Goal: Information Seeking & Learning: Check status

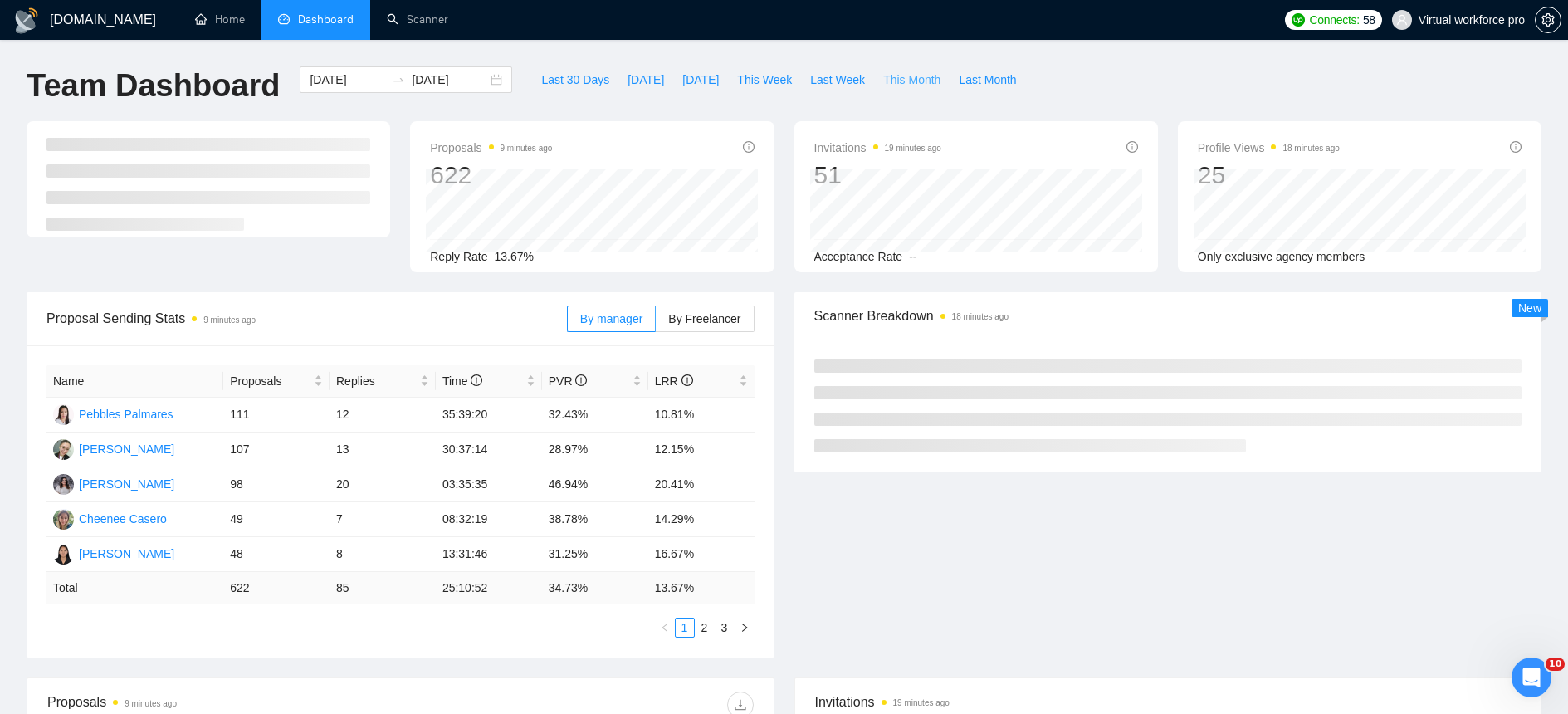
click at [903, 79] on span "This Month" at bounding box center [912, 79] width 57 height 18
type input "[DATE]"
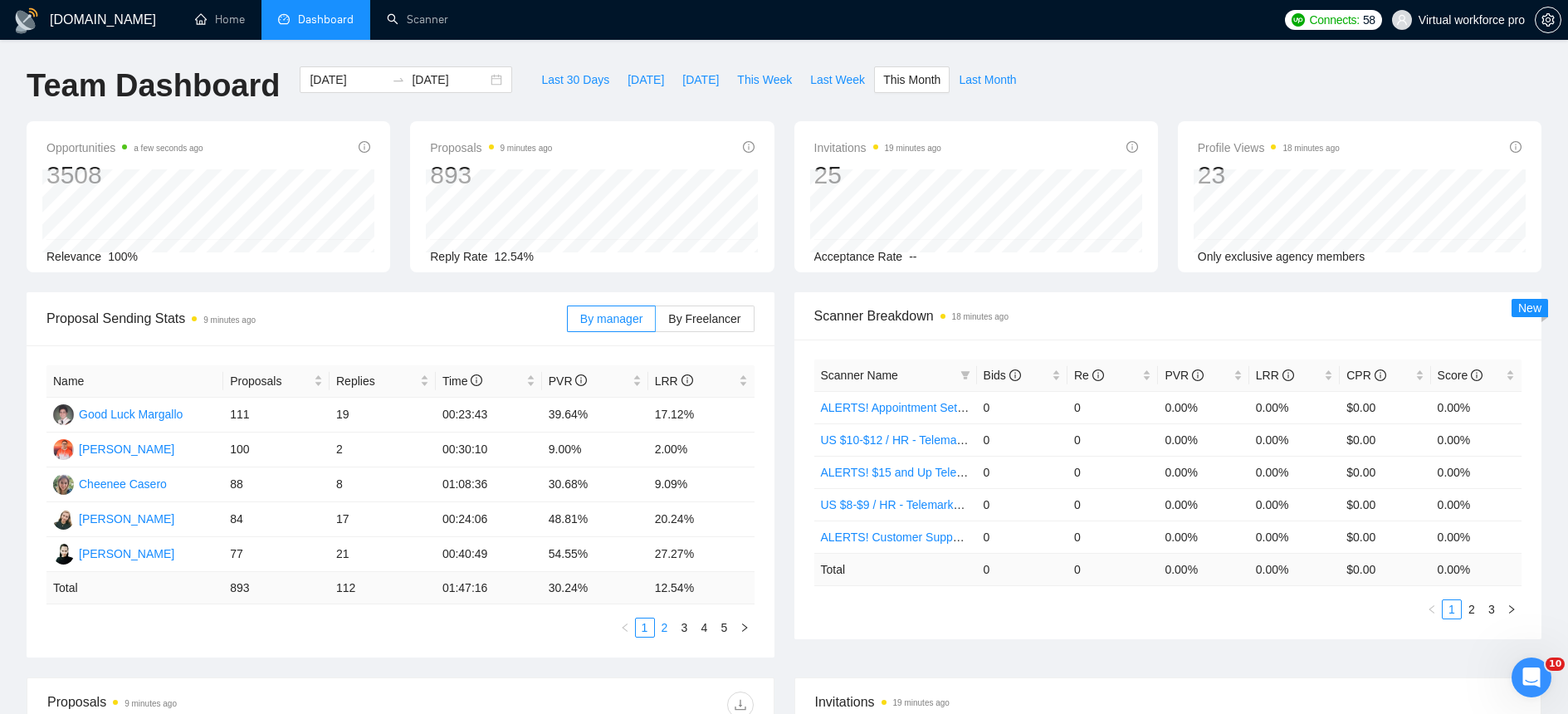
click at [666, 628] on link "2" at bounding box center [664, 627] width 18 height 18
click at [653, 626] on link "1" at bounding box center [644, 627] width 18 height 18
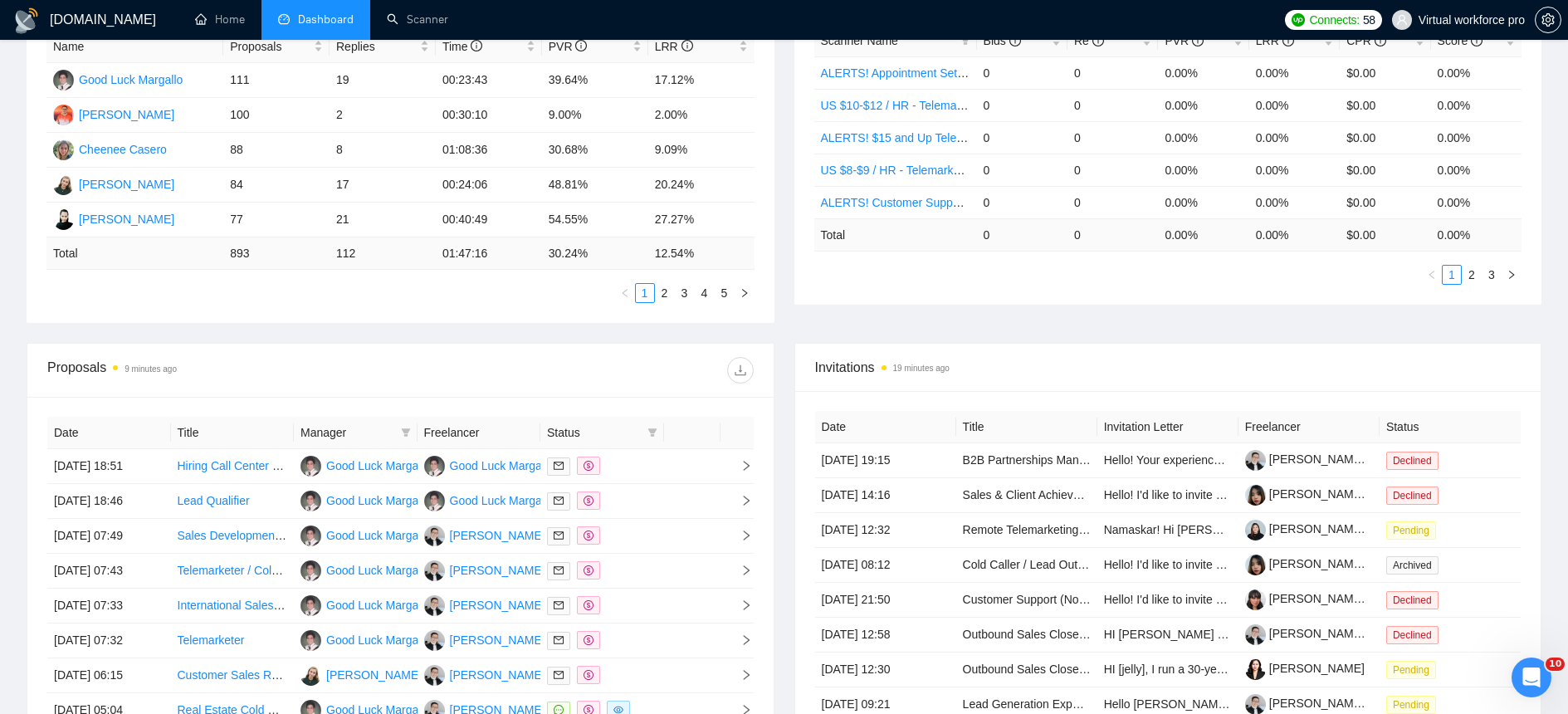
scroll to position [349, 0]
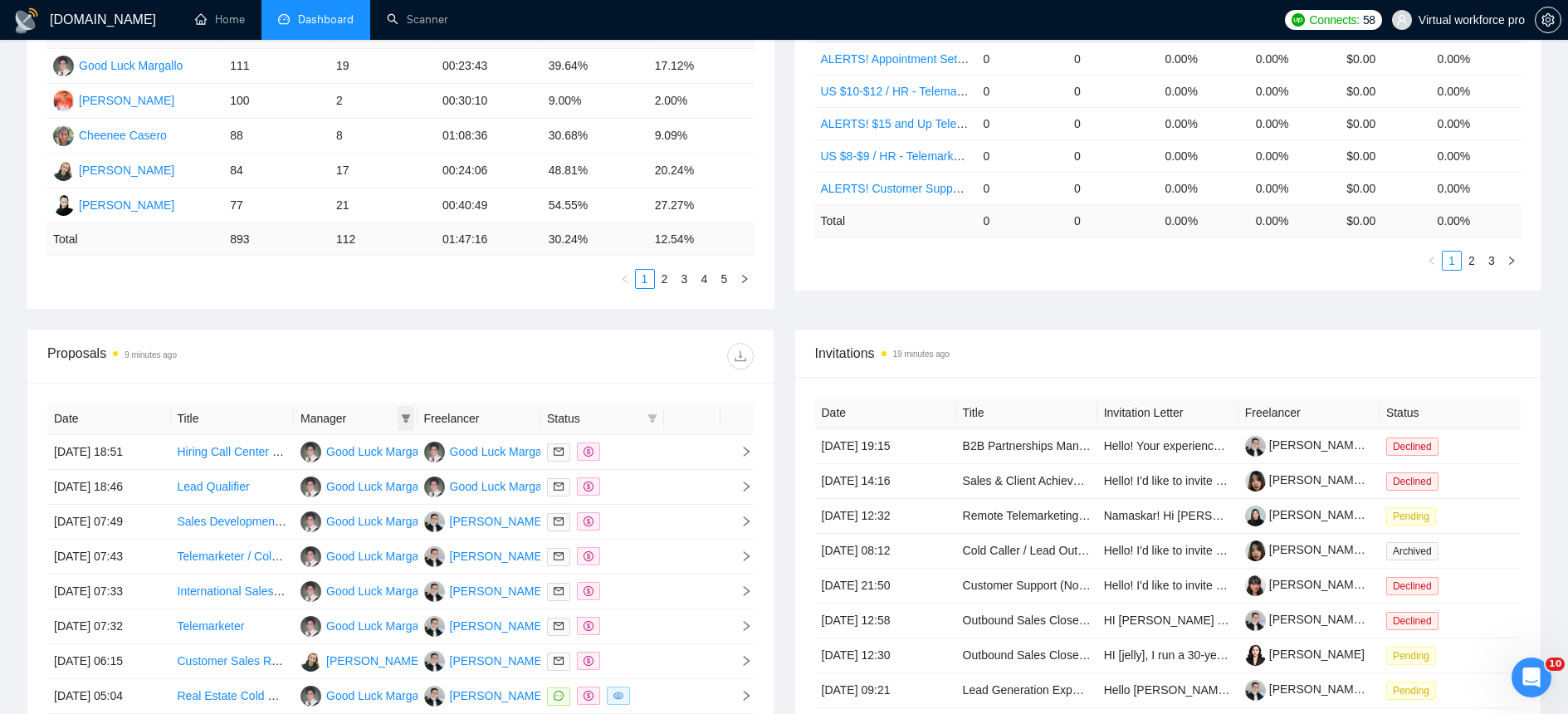
click at [408, 416] on icon "filter" at bounding box center [405, 418] width 10 height 9
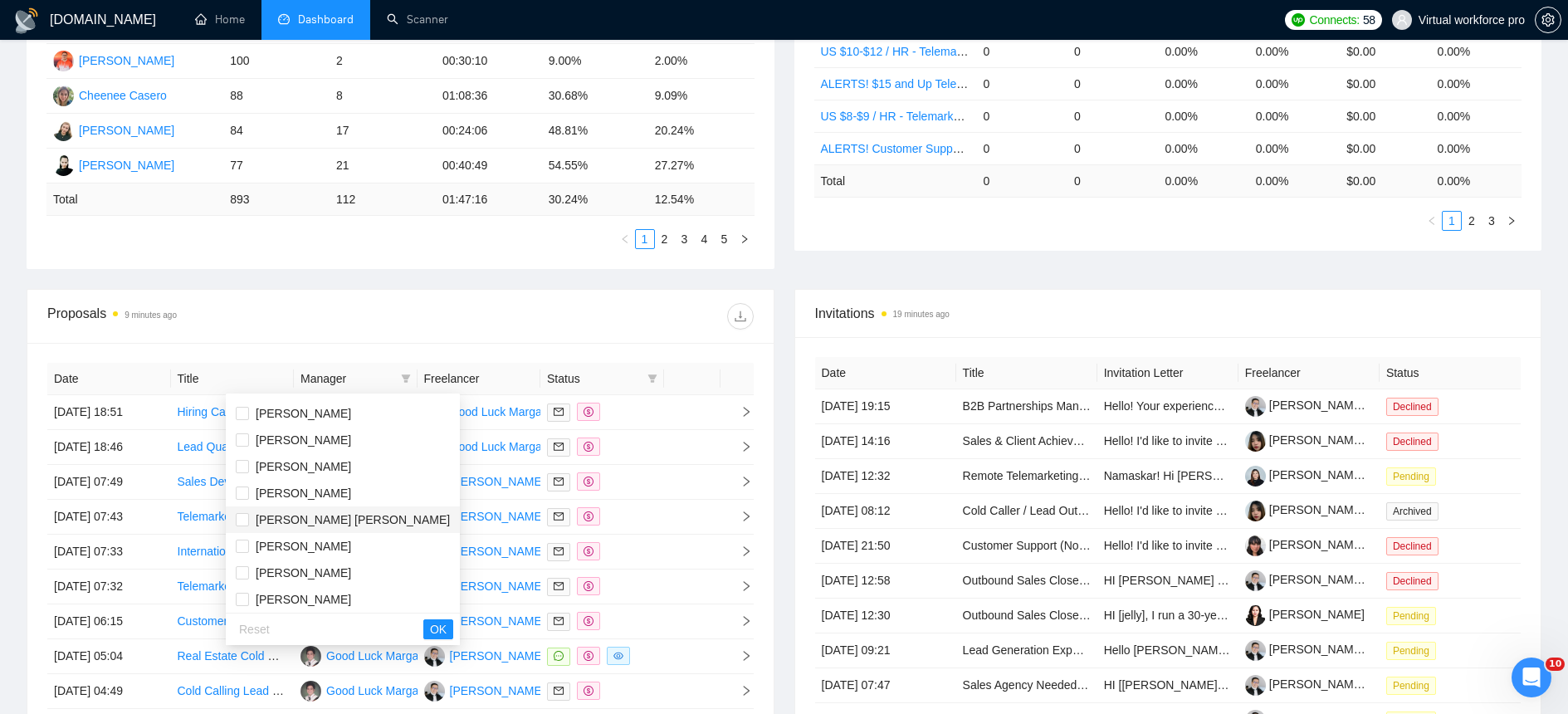
scroll to position [56, 0]
click at [338, 571] on span "[PERSON_NAME]" at bounding box center [303, 566] width 96 height 13
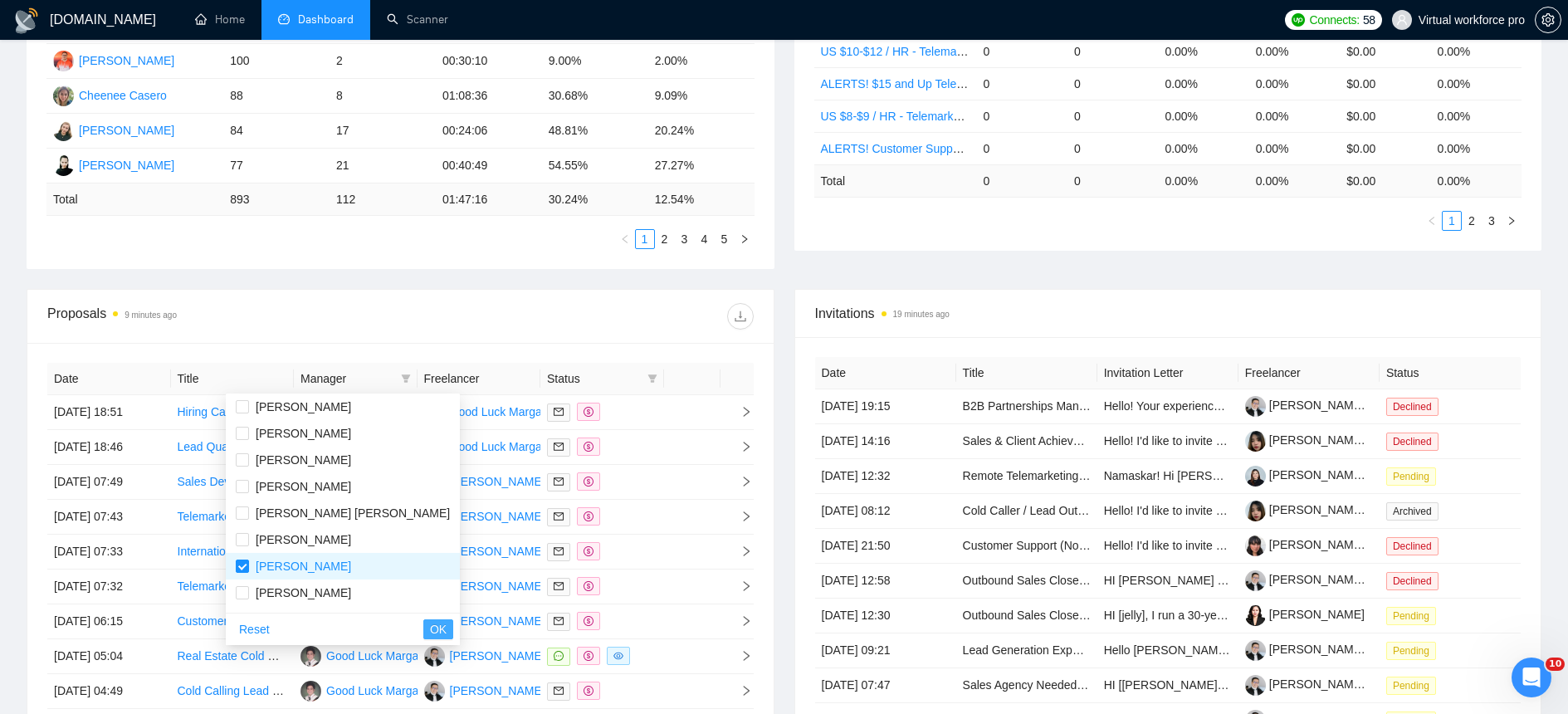
click at [430, 621] on span "OK" at bounding box center [438, 628] width 16 height 18
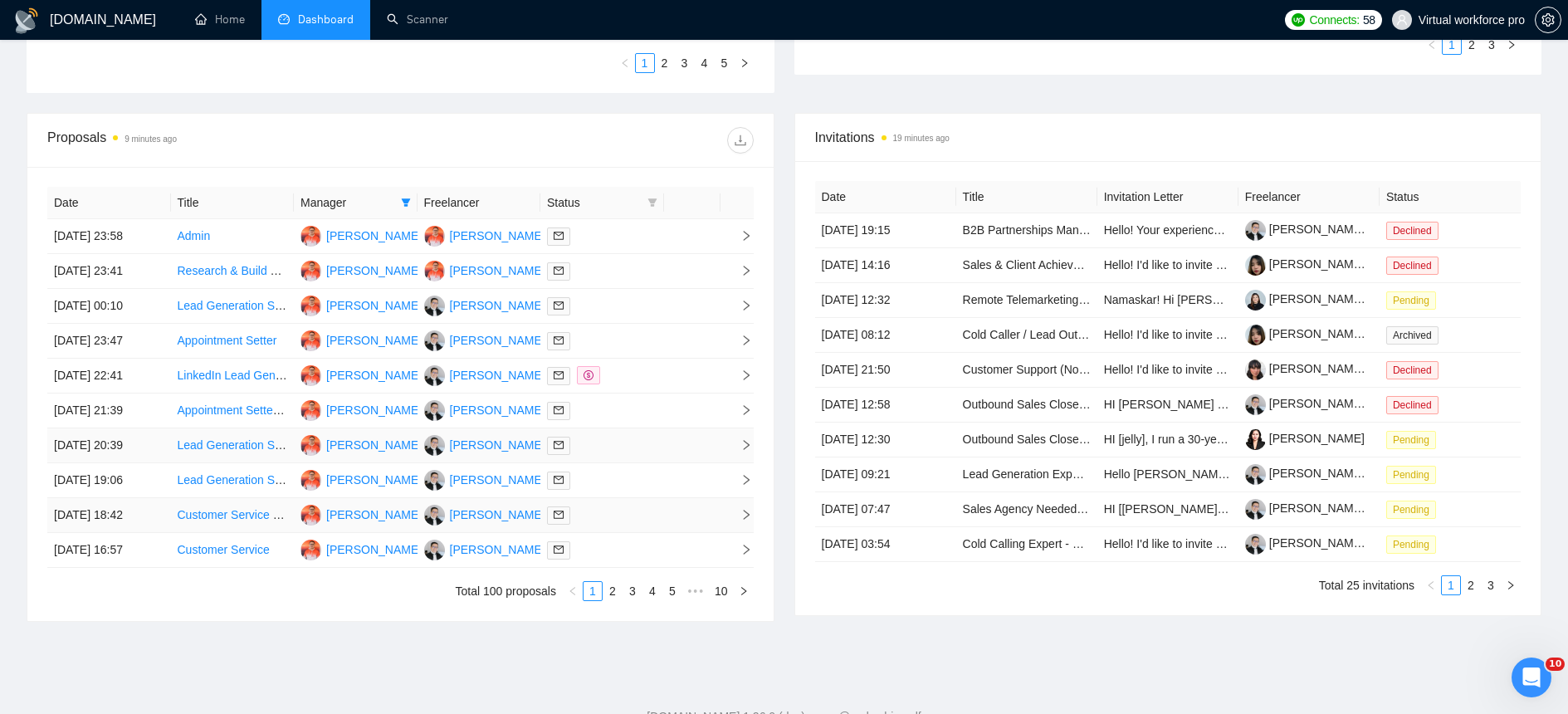
scroll to position [570, 0]
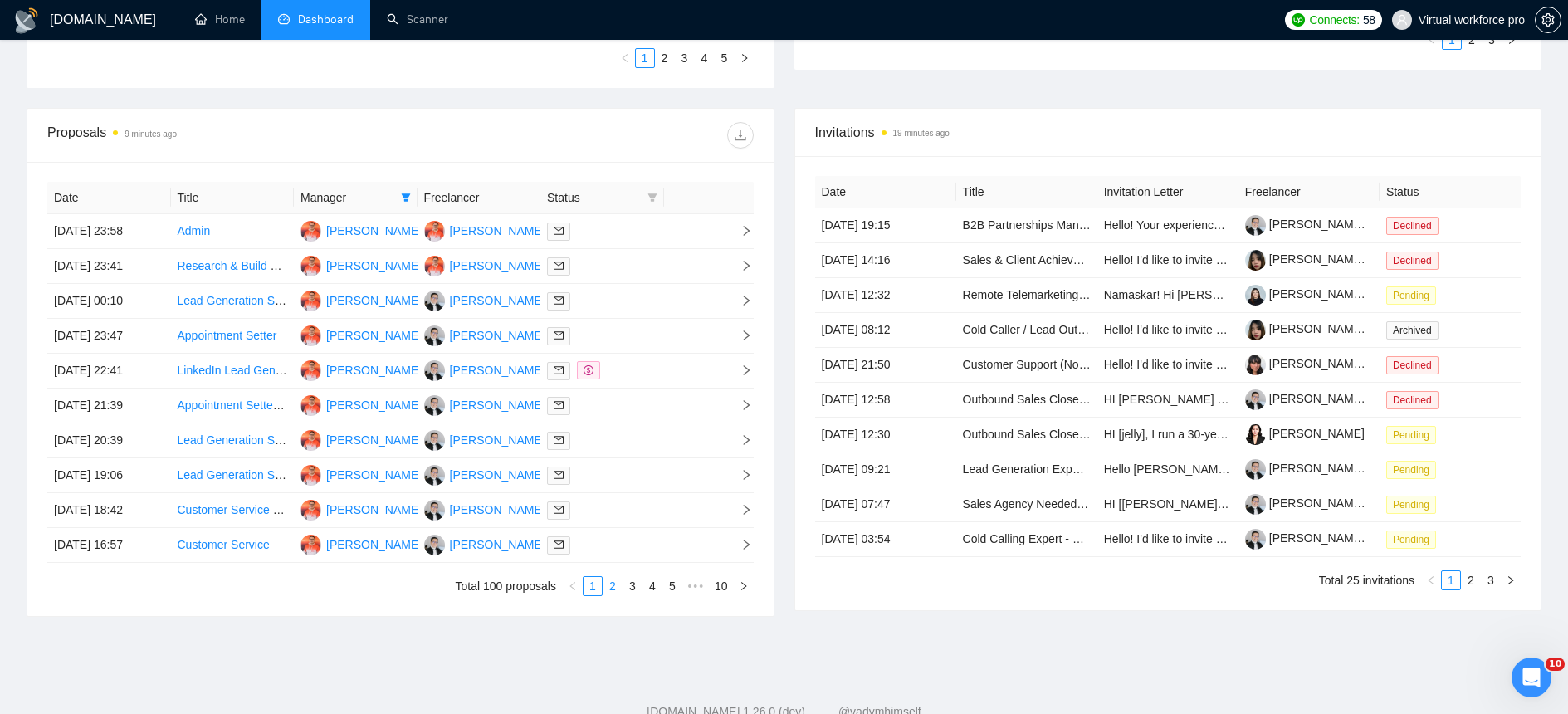
click at [614, 589] on link "2" at bounding box center [612, 585] width 18 height 18
click at [632, 590] on link "3" at bounding box center [632, 585] width 18 height 18
click at [651, 592] on link "4" at bounding box center [652, 585] width 18 height 18
click at [653, 591] on link "5" at bounding box center [652, 585] width 18 height 18
click at [652, 588] on link "6" at bounding box center [652, 585] width 18 height 18
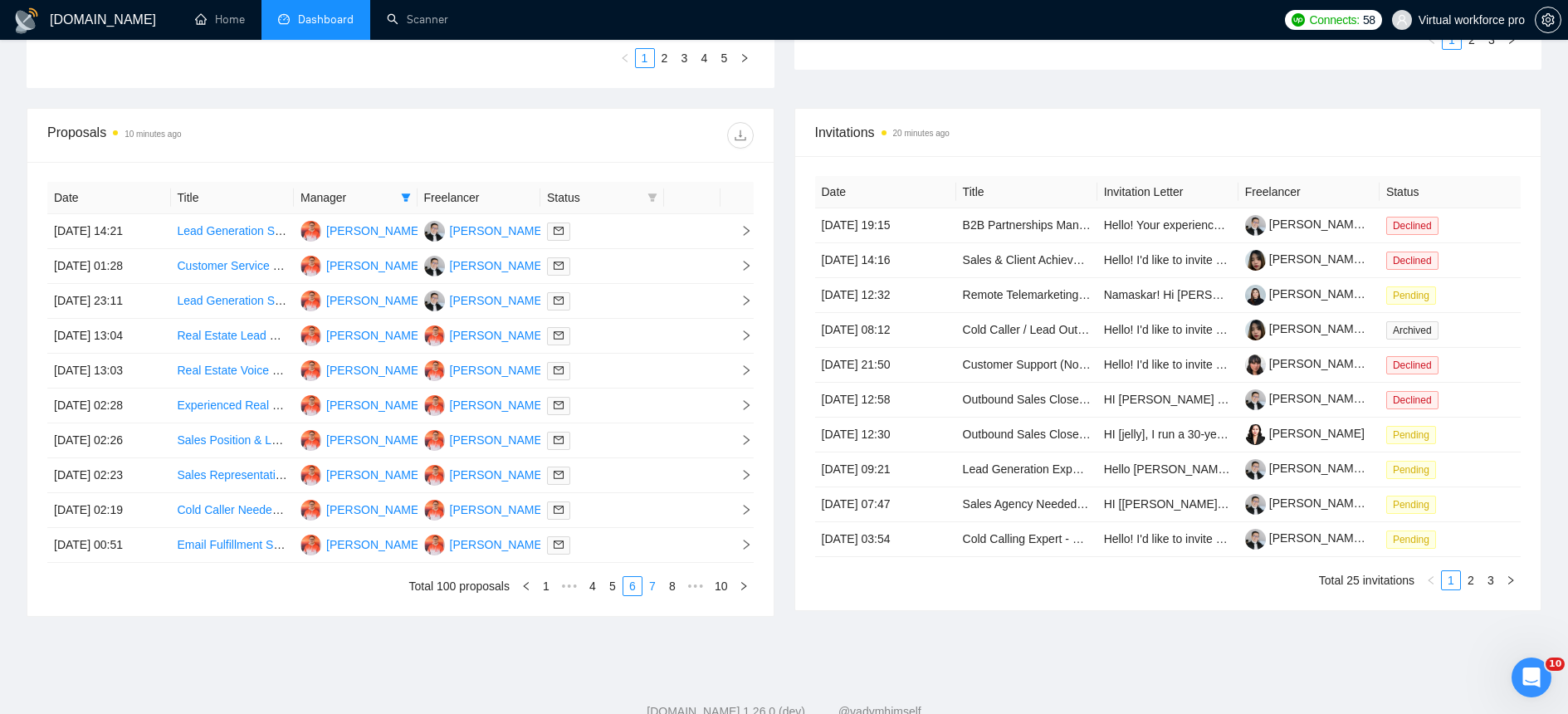
click at [643, 588] on link "7" at bounding box center [652, 585] width 18 height 18
click at [564, 592] on link "1" at bounding box center [572, 585] width 18 height 18
click at [607, 591] on link "2" at bounding box center [612, 585] width 18 height 18
click at [633, 589] on link "3" at bounding box center [632, 585] width 18 height 18
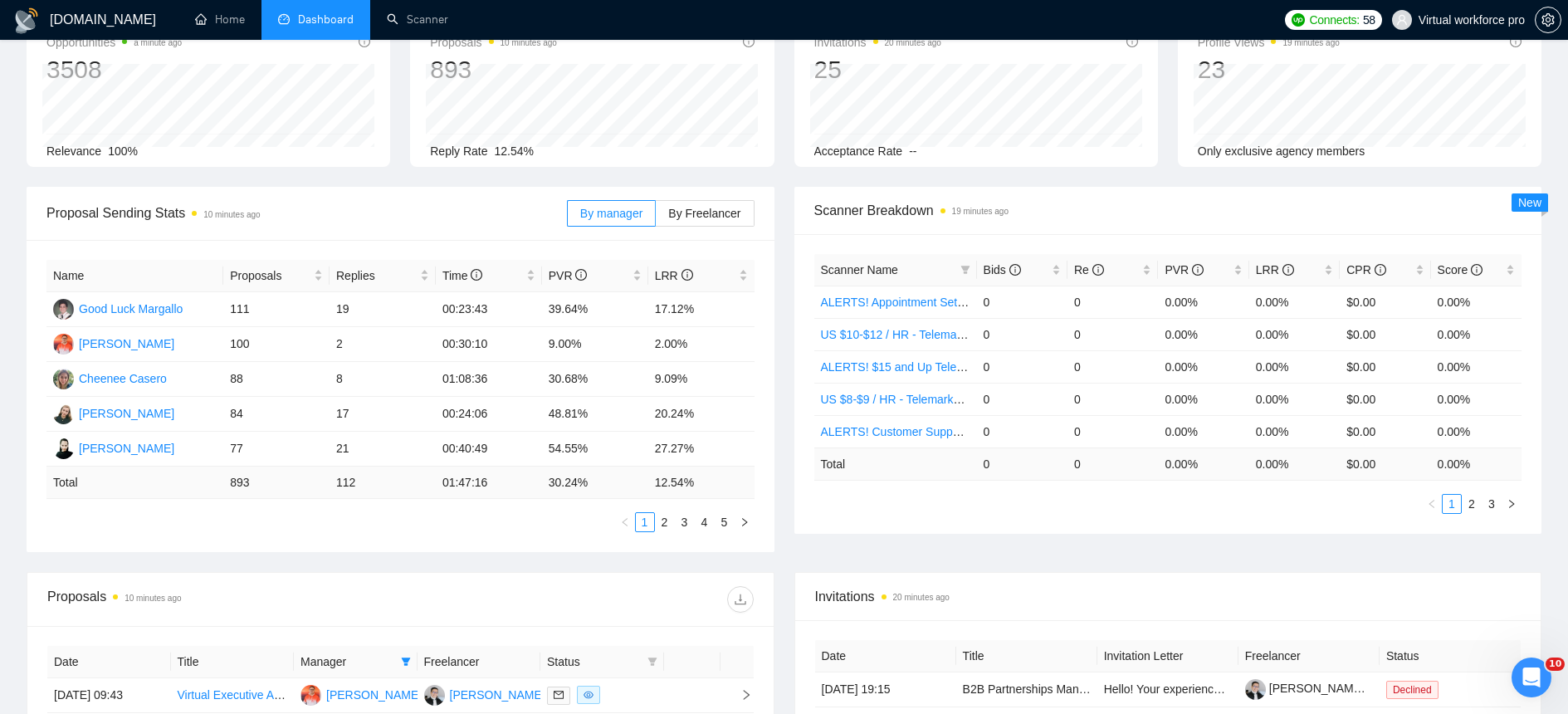
scroll to position [28, 0]
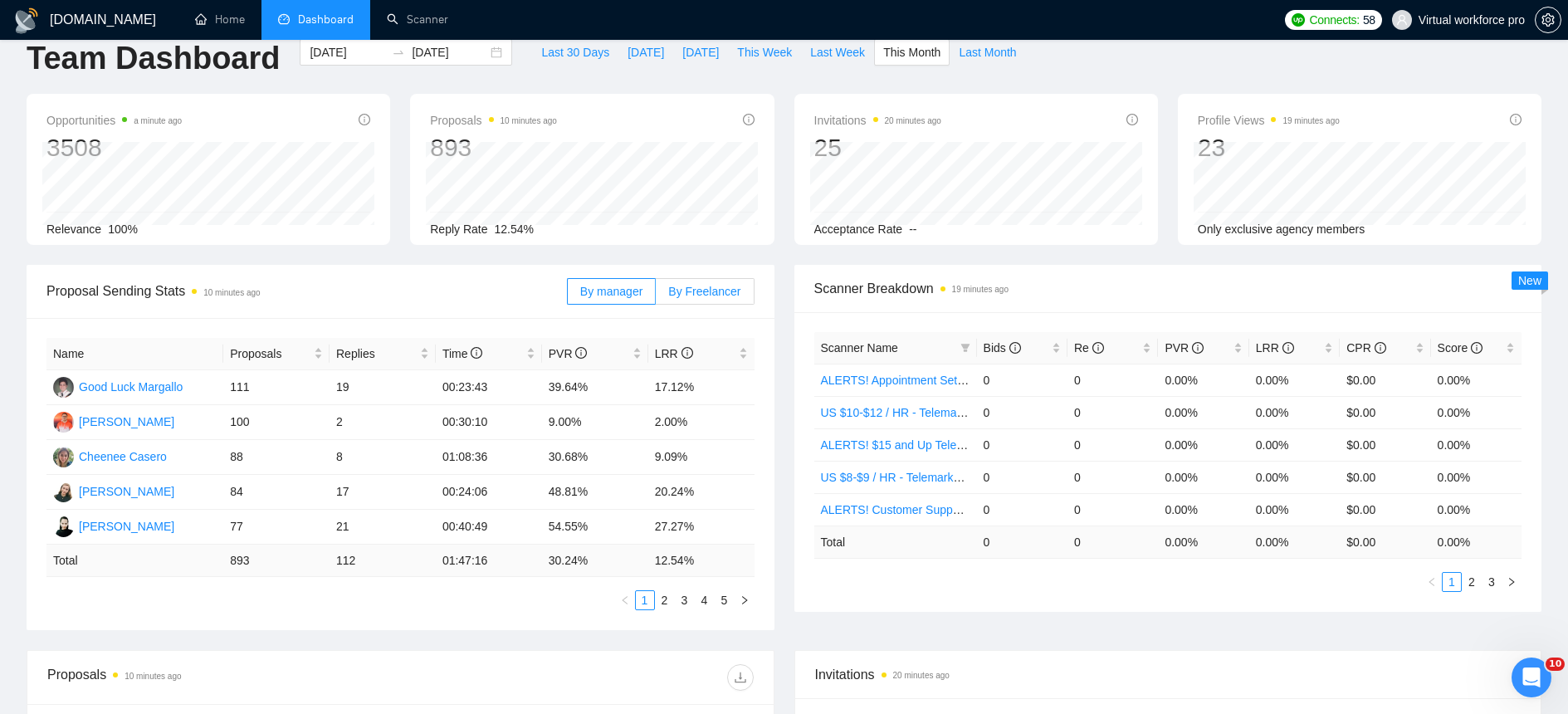
click at [704, 303] on label "By Freelancer" at bounding box center [705, 292] width 98 height 27
click at [656, 295] on input "By Freelancer" at bounding box center [656, 295] width 0 height 0
click at [126, 528] on div "[PERSON_NAME]" at bounding box center [126, 526] width 96 height 18
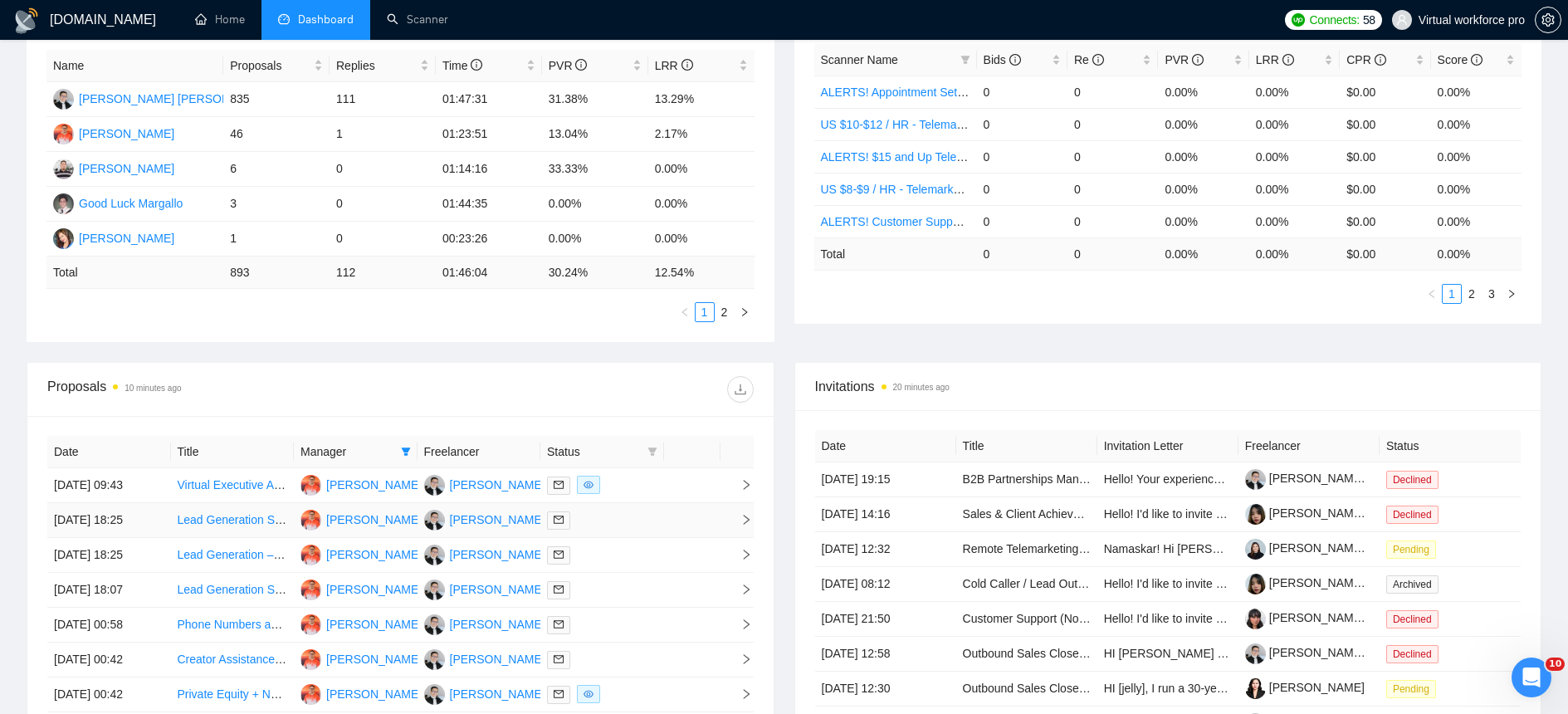
scroll to position [316, 0]
click at [404, 451] on icon "filter" at bounding box center [405, 450] width 10 height 9
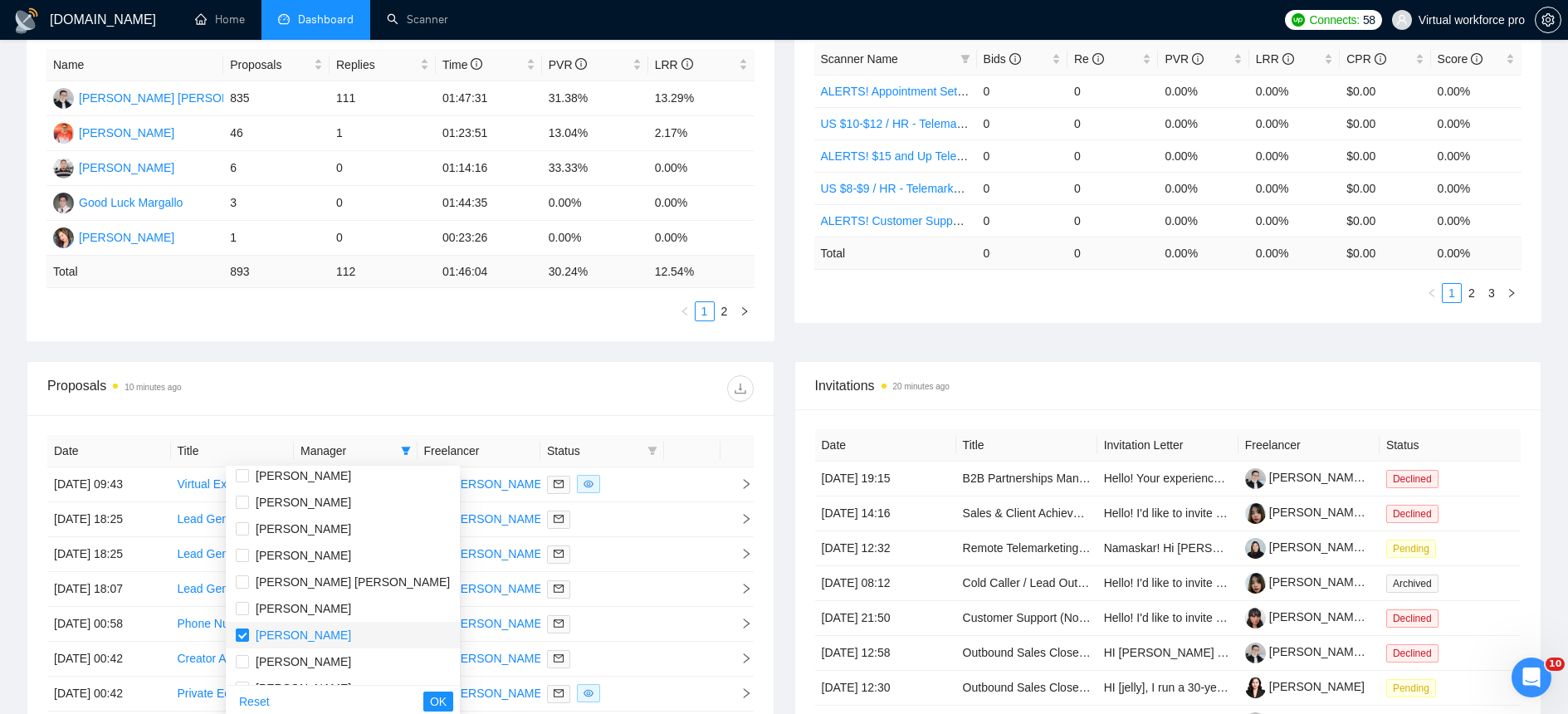
click at [293, 634] on span "[PERSON_NAME]" at bounding box center [303, 635] width 96 height 13
checkbox input "false"
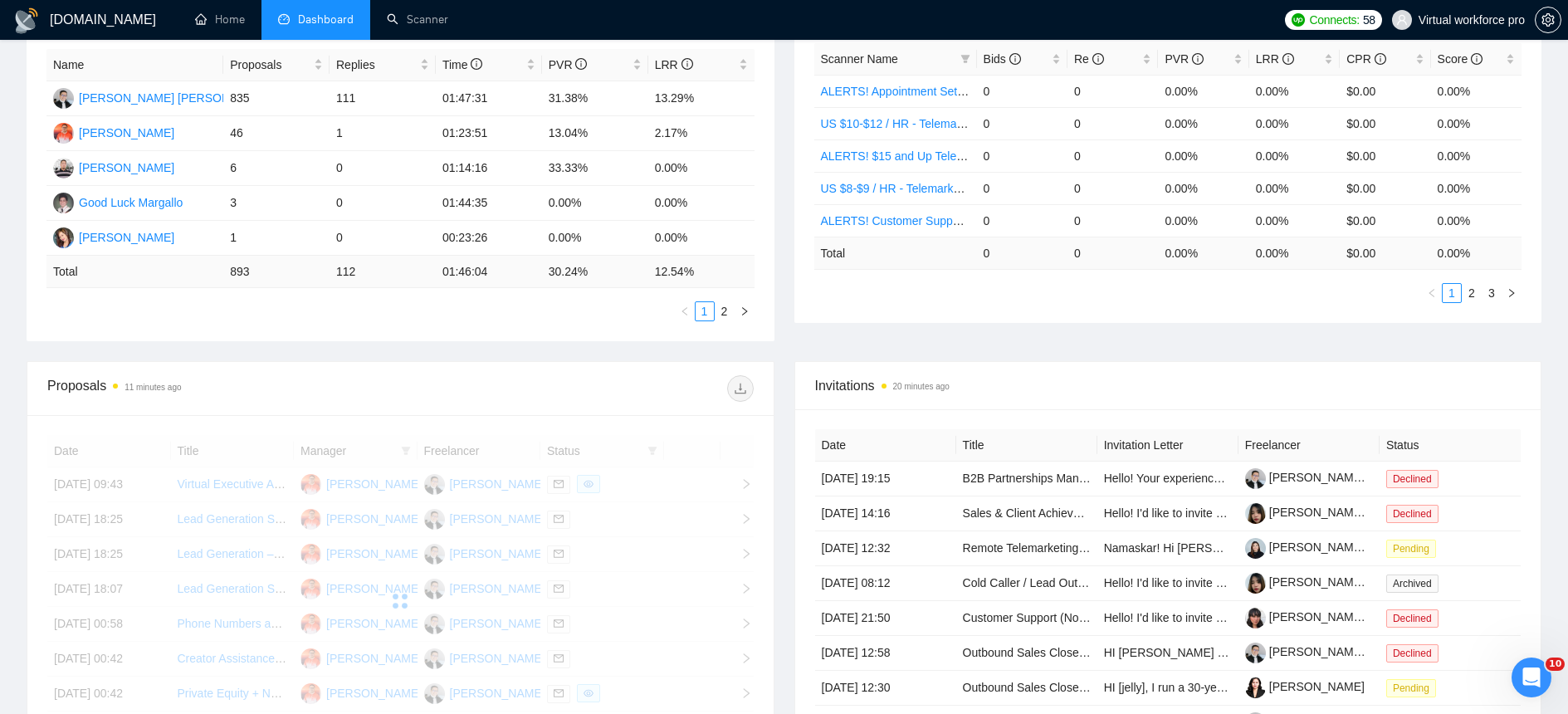
click at [487, 399] on div at bounding box center [576, 388] width 353 height 27
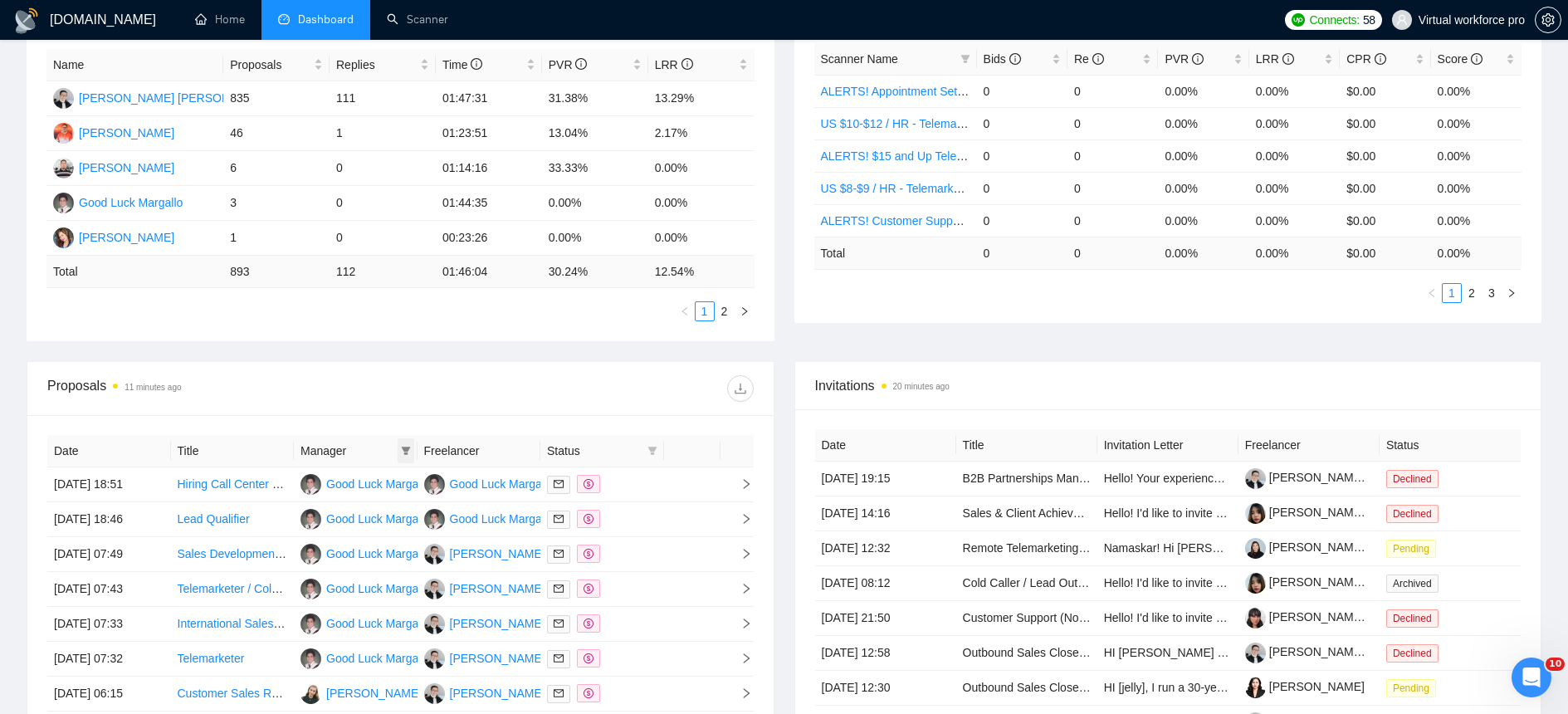
click at [409, 446] on icon "filter" at bounding box center [405, 450] width 10 height 9
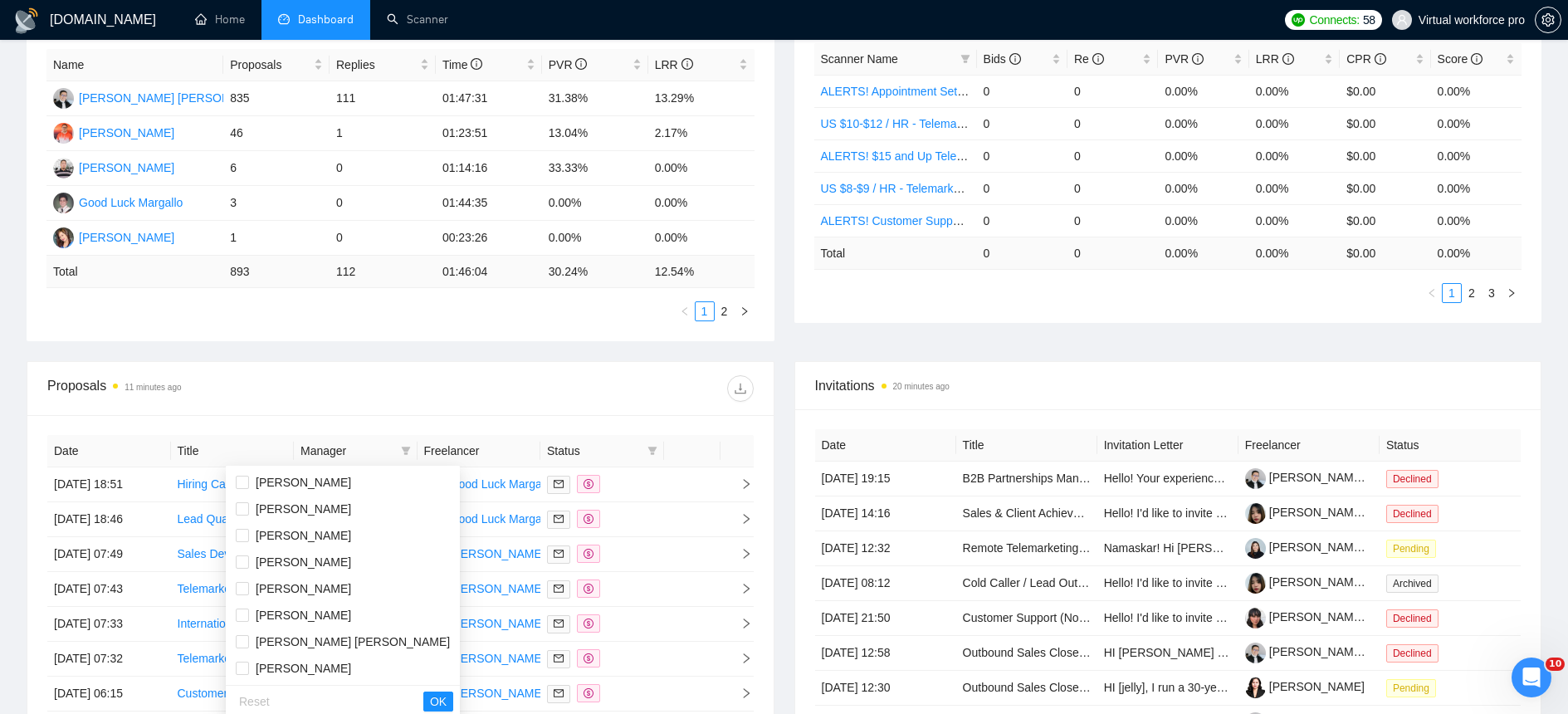
click at [401, 356] on div "Proposal Sending Stats 11 minutes ago By manager By Freelancer Name Proposals R…" at bounding box center [783, 168] width 1535 height 385
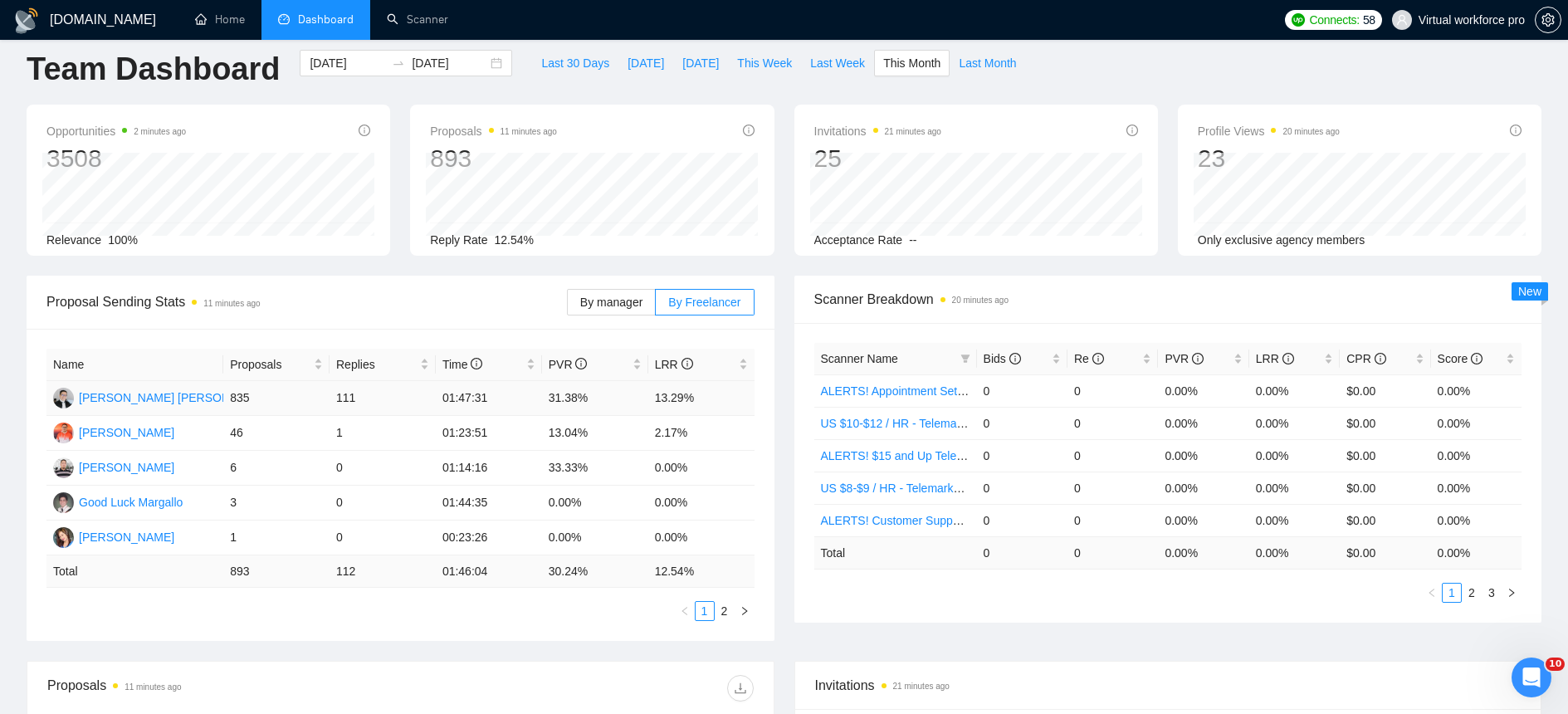
scroll to position [20, 0]
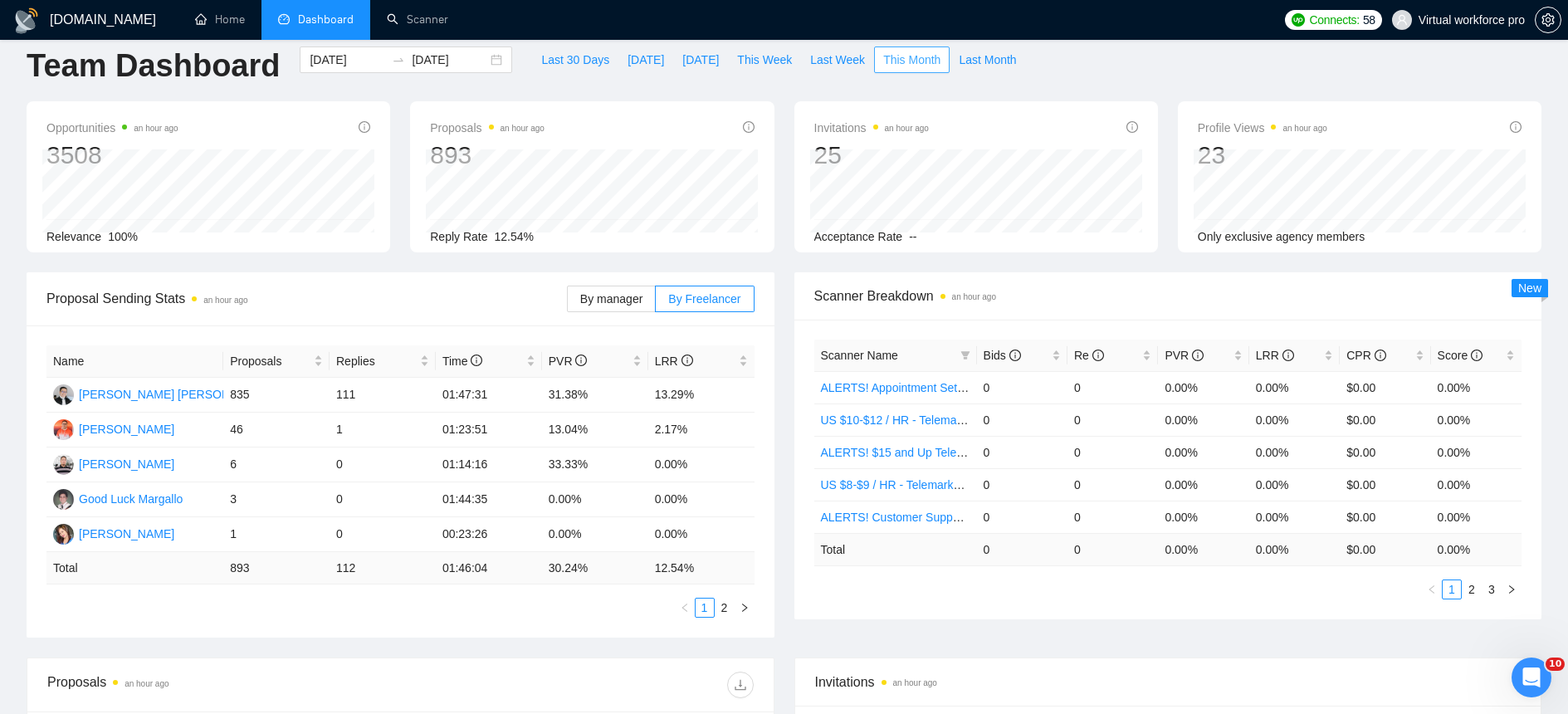
click at [922, 64] on span "This Month" at bounding box center [912, 59] width 57 height 18
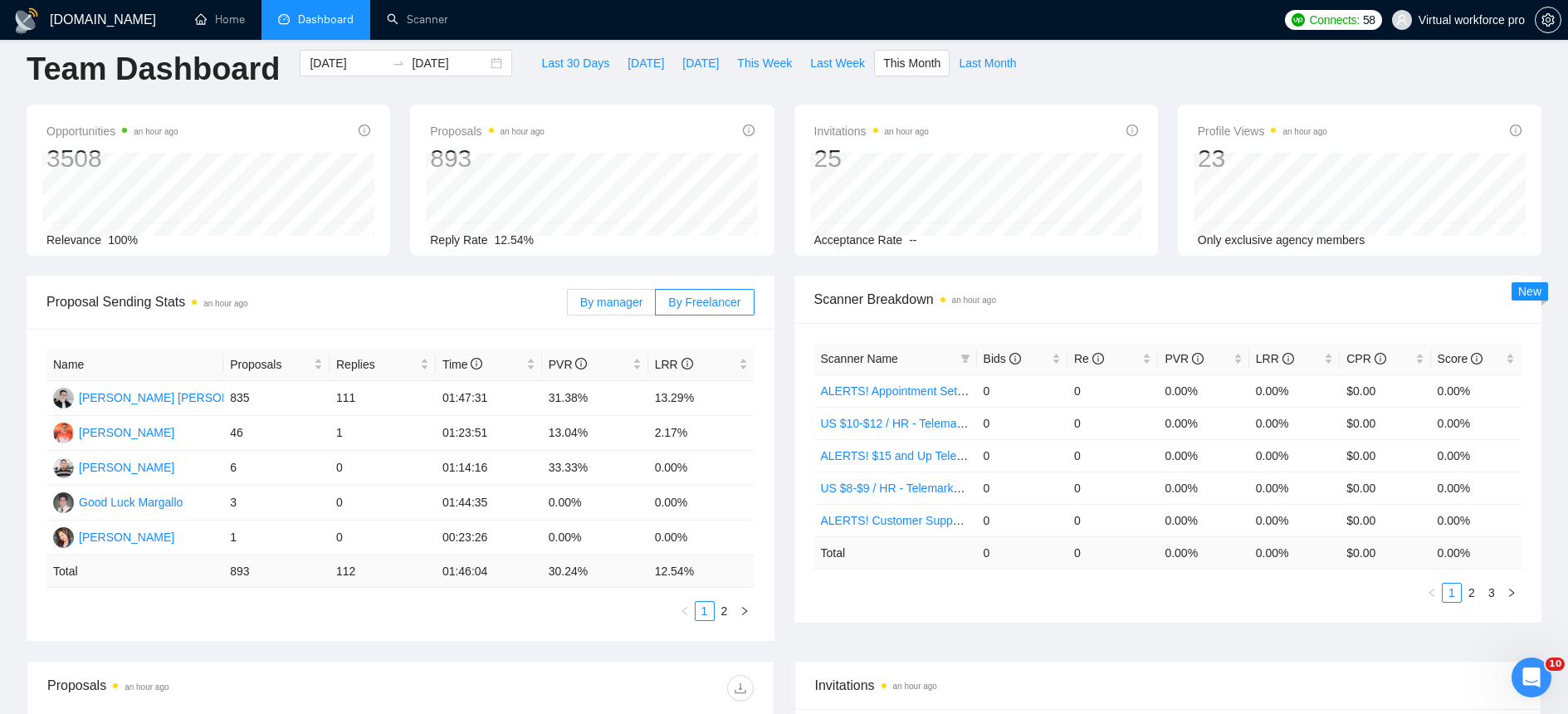
click at [610, 305] on span "By manager" at bounding box center [611, 302] width 62 height 13
click at [568, 306] on input "By manager" at bounding box center [568, 306] width 0 height 0
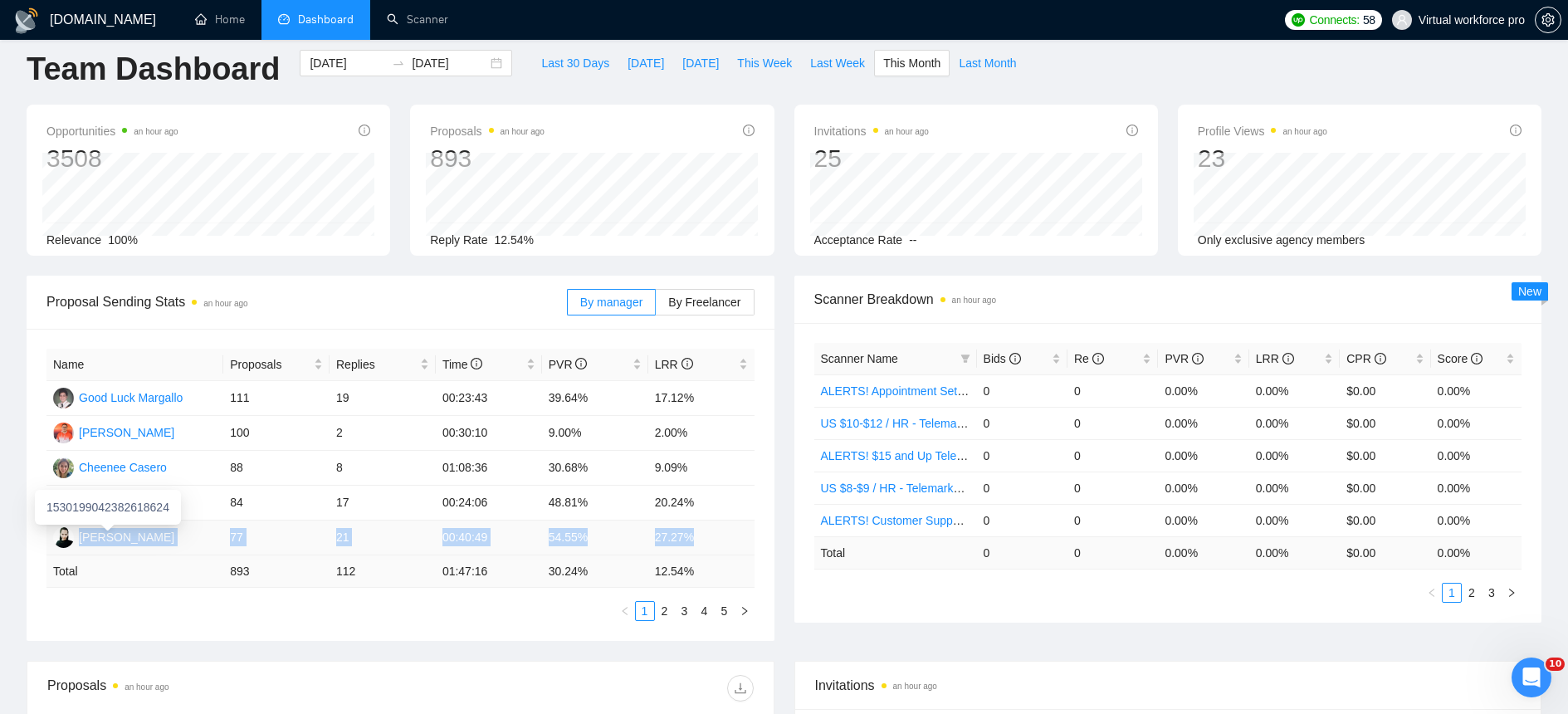
drag, startPoint x: 731, startPoint y: 532, endPoint x: 79, endPoint y: 540, distance: 652.0
click at [79, 540] on tr "[PERSON_NAME] 77 21 00:40:49 54.55% 27.27%" at bounding box center [401, 537] width 708 height 34
click at [664, 617] on link "2" at bounding box center [664, 610] width 18 height 18
click at [684, 617] on link "3" at bounding box center [685, 610] width 18 height 18
click at [708, 612] on link "4" at bounding box center [704, 610] width 18 height 18
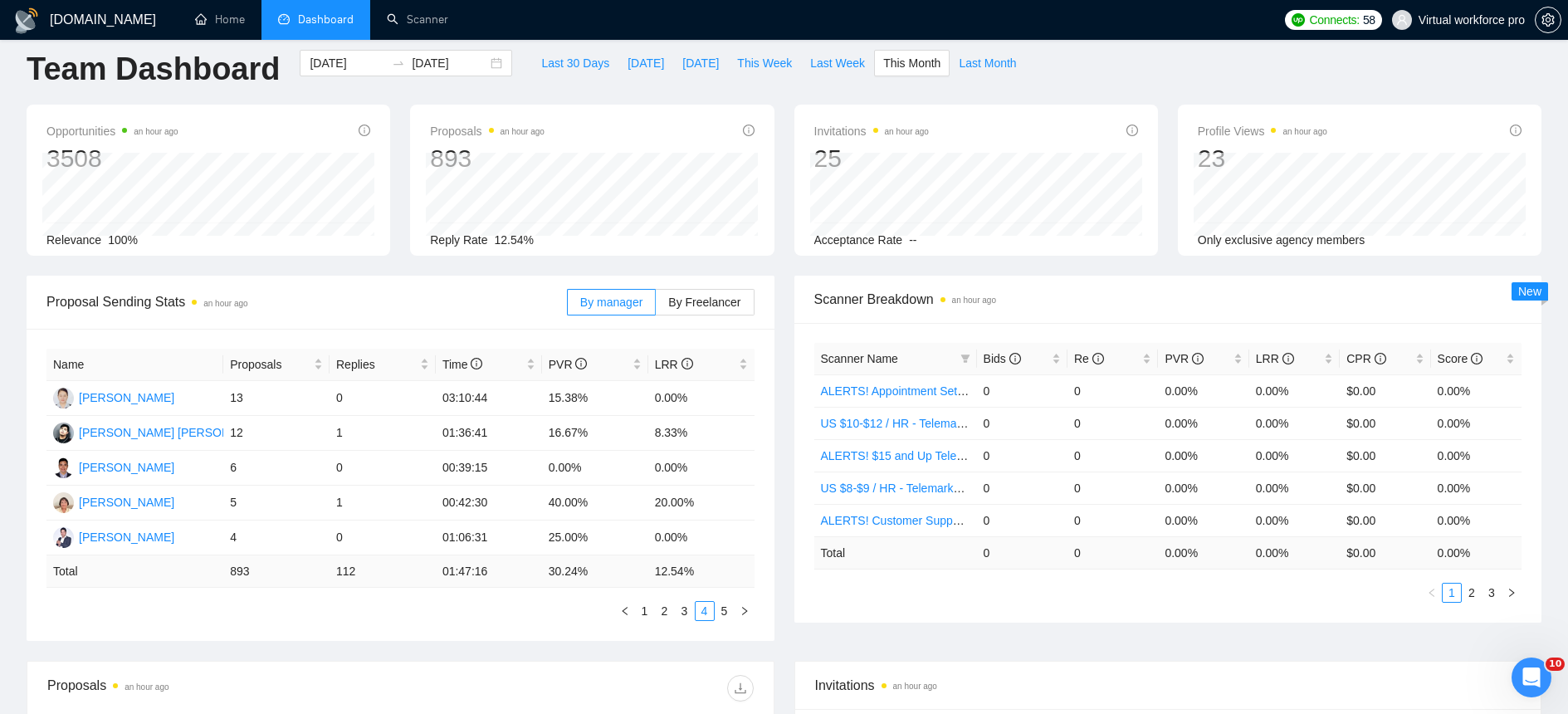
click at [356, 623] on div "Name Proposals Replies Time PVR LRR [PERSON_NAME] 13 0 03:10:44 15.38% 0.00% [P…" at bounding box center [401, 485] width 748 height 312
click at [727, 615] on link "5" at bounding box center [724, 610] width 18 height 18
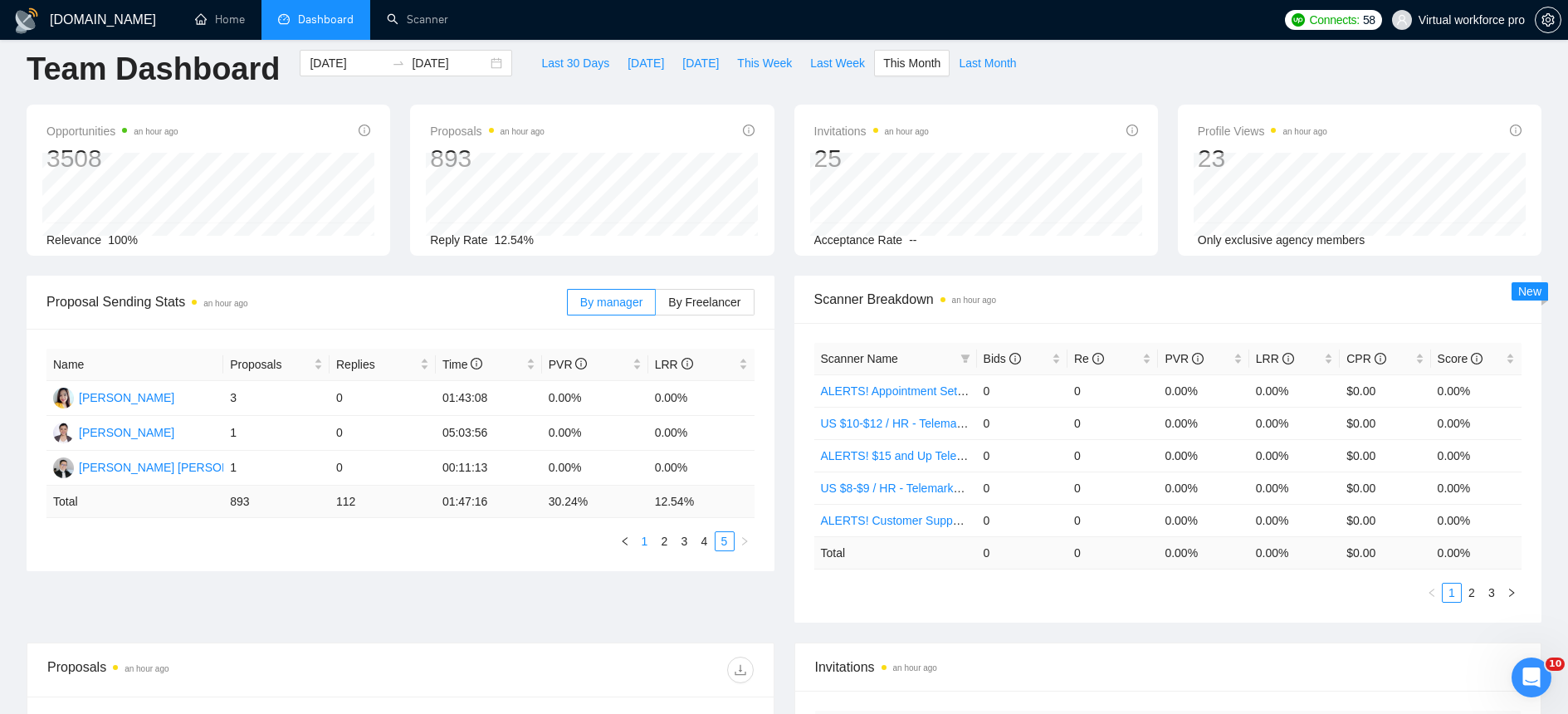
click at [651, 545] on link "1" at bounding box center [644, 540] width 18 height 18
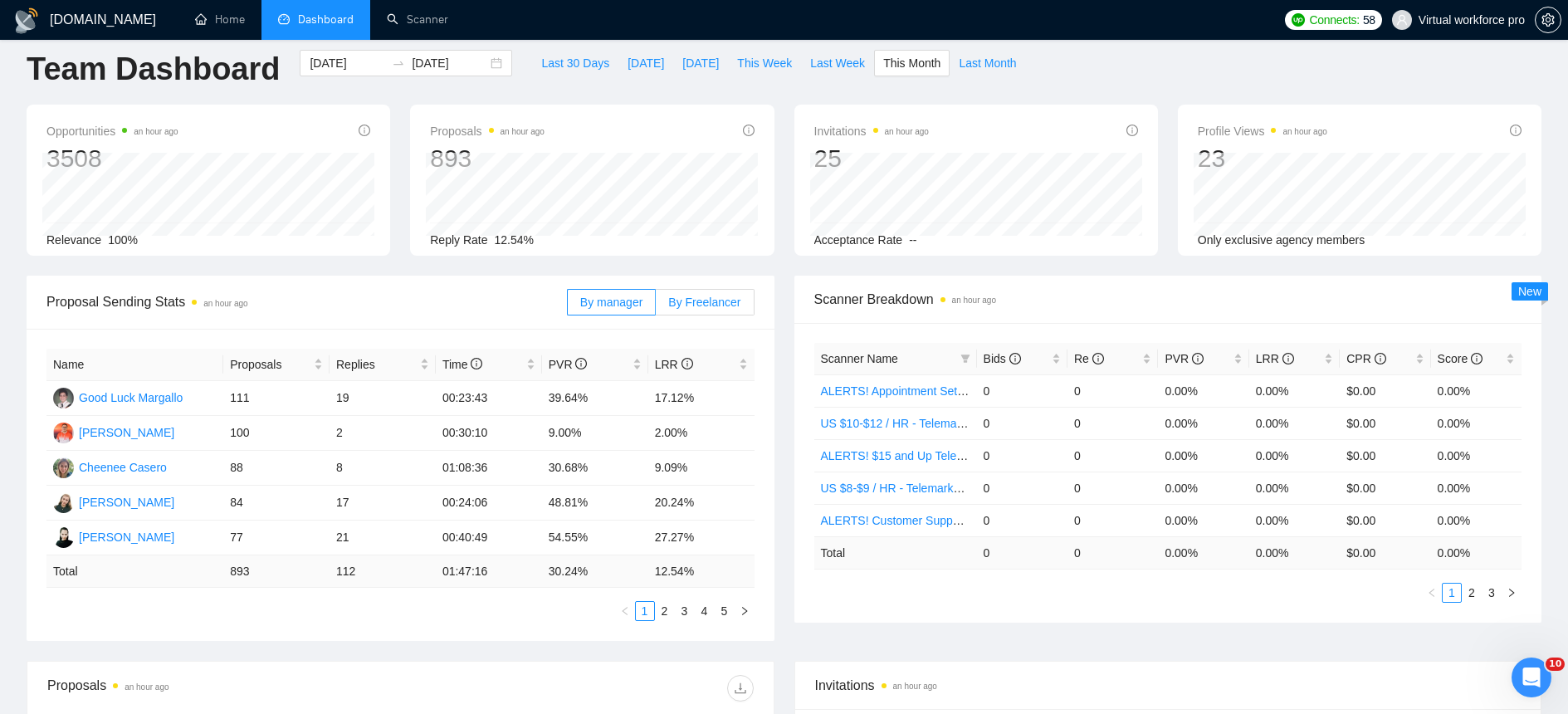
click at [723, 297] on span "By Freelancer" at bounding box center [705, 302] width 73 height 13
click at [656, 306] on input "By Freelancer" at bounding box center [656, 306] width 0 height 0
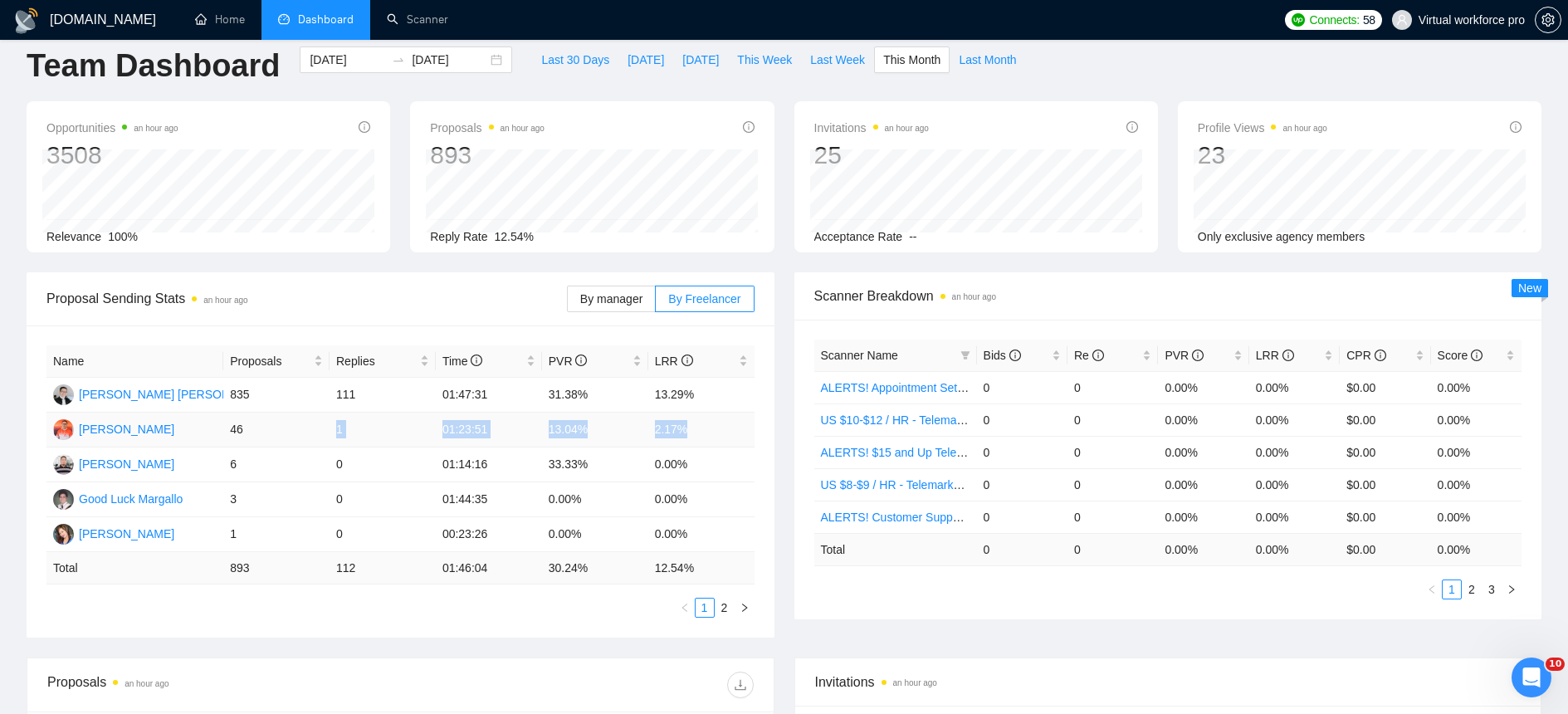
drag, startPoint x: 693, startPoint y: 429, endPoint x: 242, endPoint y: 438, distance: 451.1
click at [230, 439] on tr "[PERSON_NAME][DEMOGRAPHIC_DATA] 46 1 01:23:51 13.04% 2.17%" at bounding box center [401, 429] width 708 height 34
click at [589, 293] on span "By manager" at bounding box center [611, 299] width 62 height 13
click at [568, 303] on input "By manager" at bounding box center [568, 303] width 0 height 0
drag, startPoint x: 695, startPoint y: 428, endPoint x: 233, endPoint y: 432, distance: 462.0
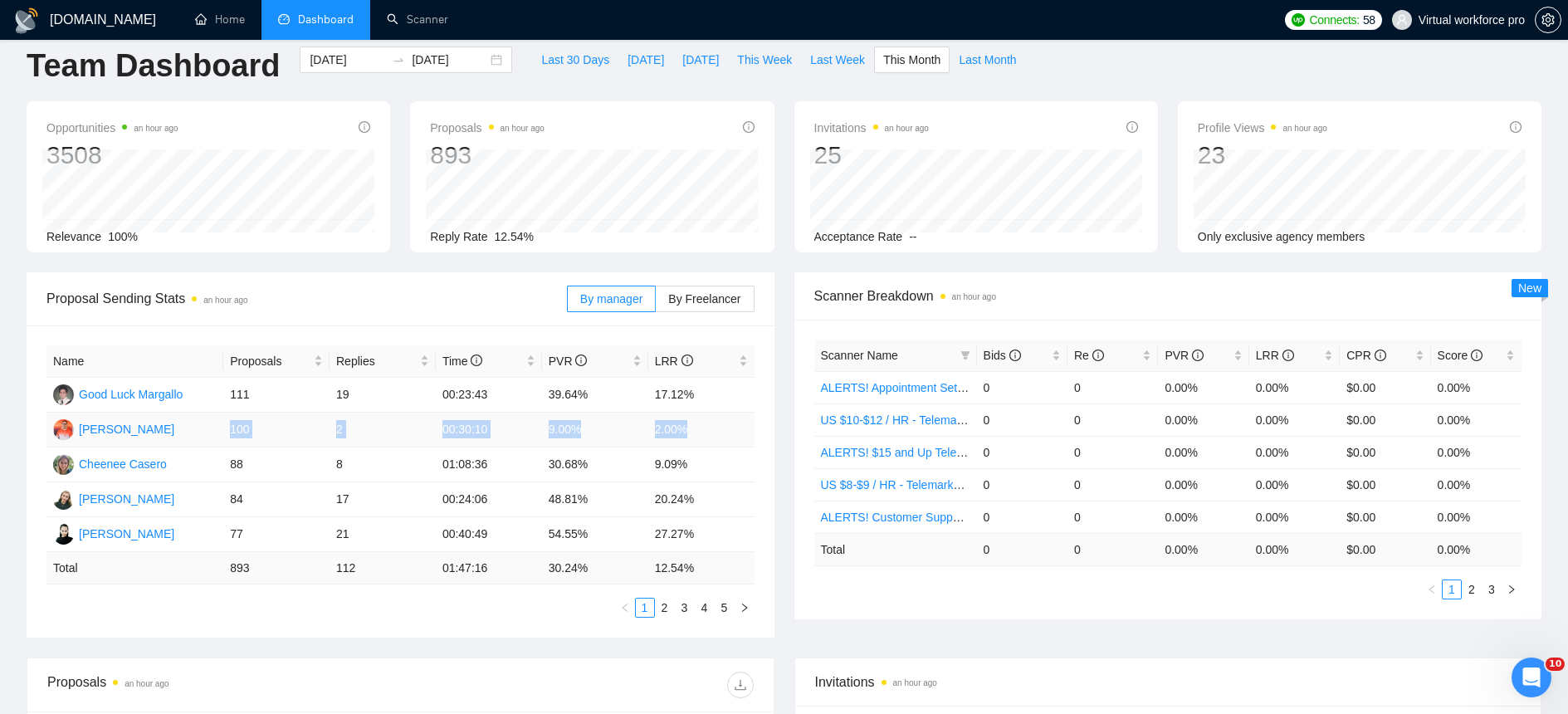
click at [233, 432] on tr "[PERSON_NAME] 100 2 00:30:10 9.00% 2.00%" at bounding box center [401, 429] width 708 height 34
click at [706, 300] on span "By Freelancer" at bounding box center [705, 299] width 73 height 13
click at [656, 303] on input "By Freelancer" at bounding box center [656, 303] width 0 height 0
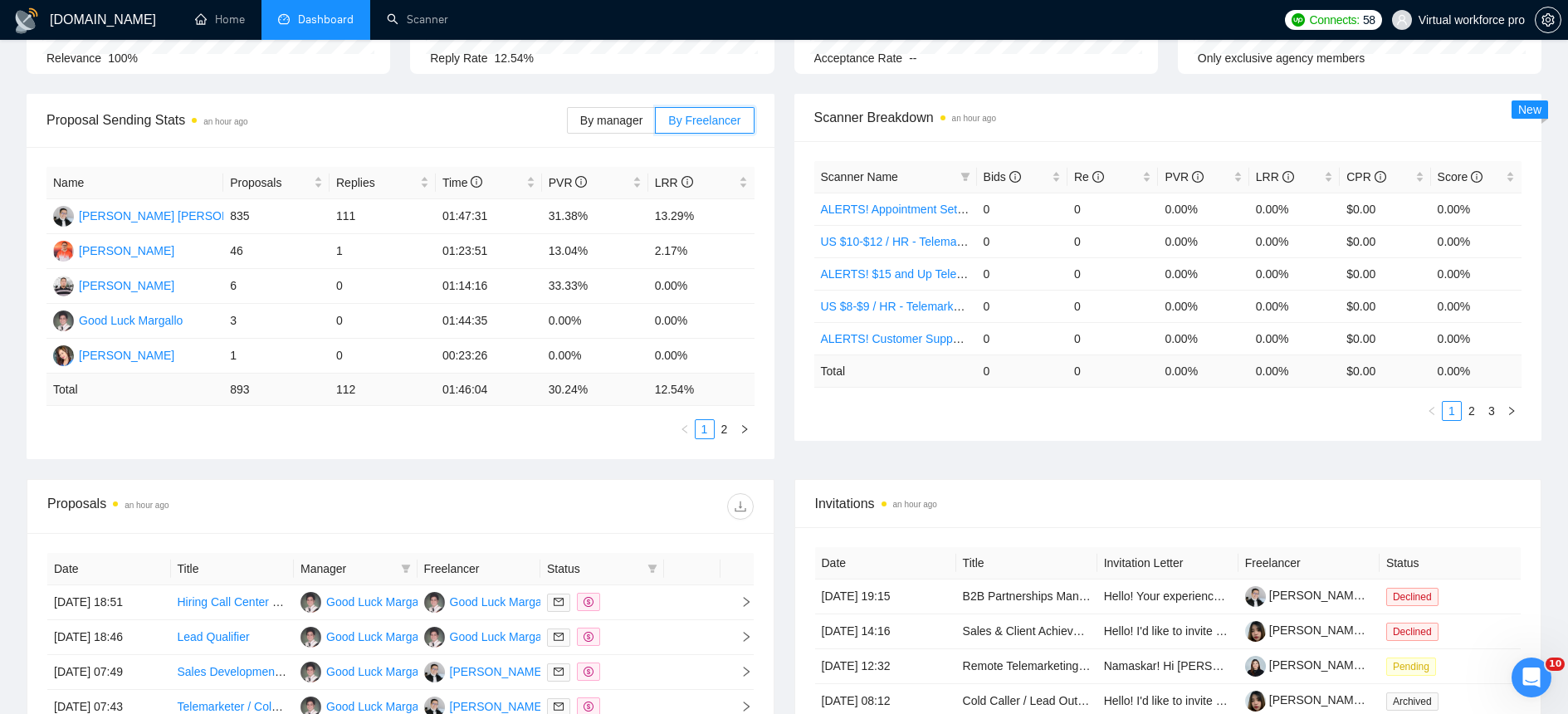
scroll to position [200, 0]
click at [601, 126] on label "By manager" at bounding box center [611, 119] width 89 height 27
click at [568, 122] on input "By manager" at bounding box center [568, 122] width 0 height 0
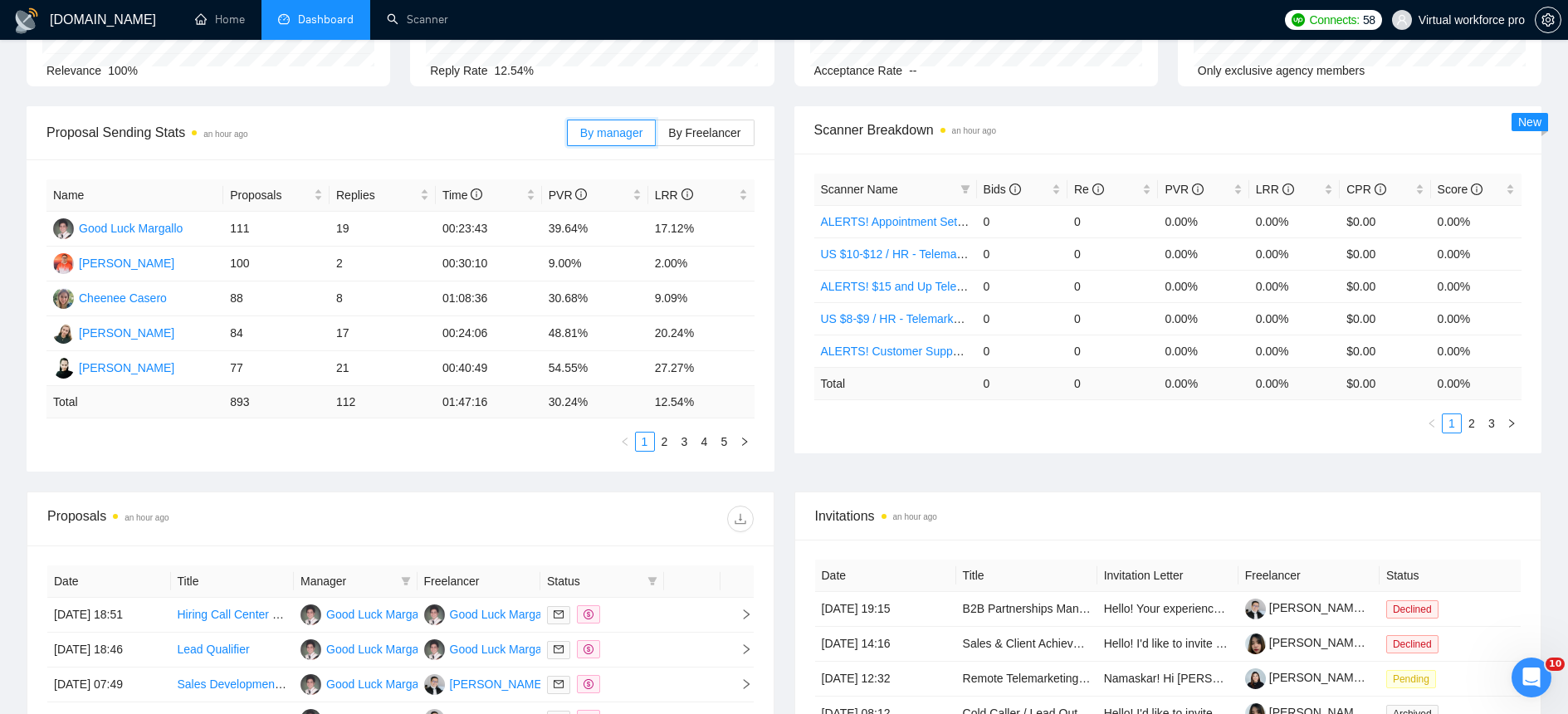
scroll to position [192, 0]
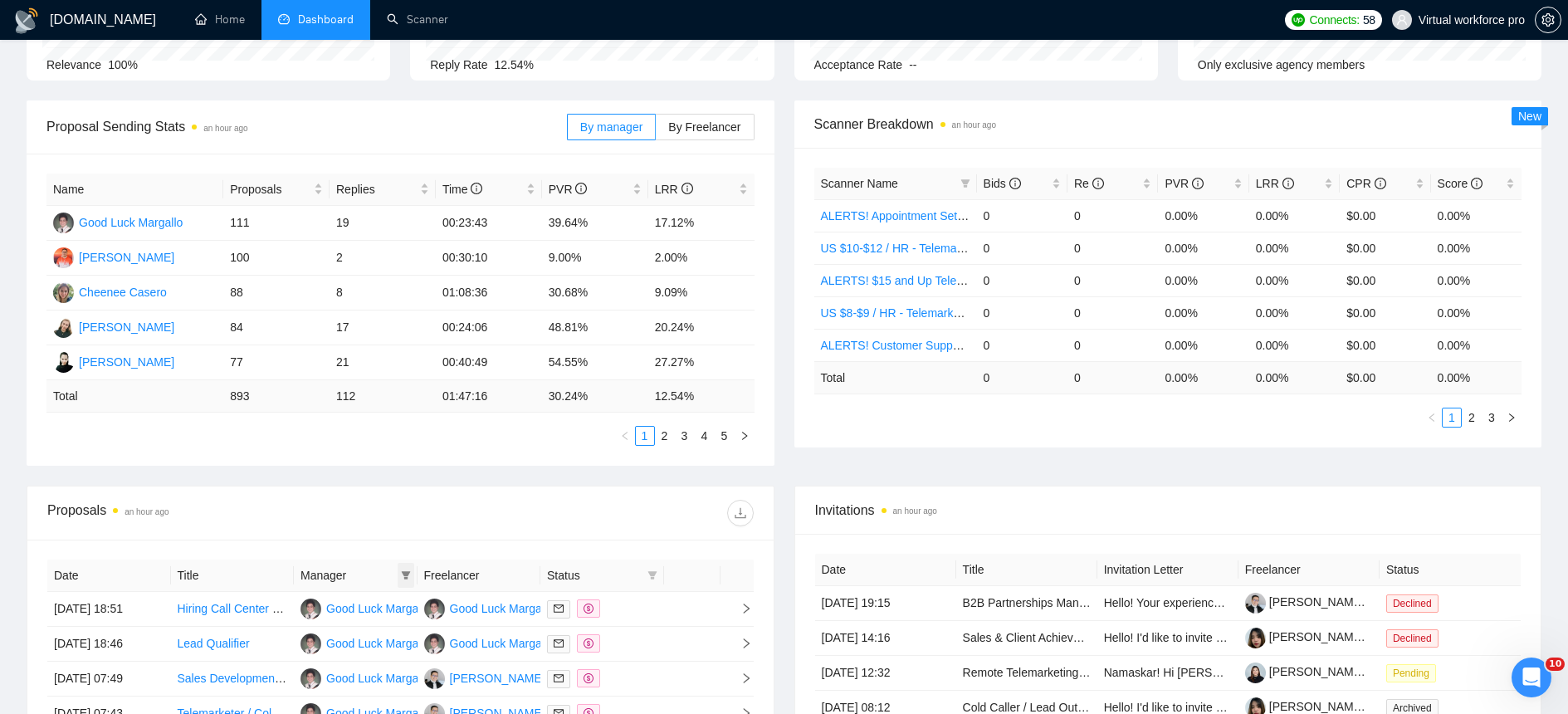
click at [403, 570] on icon "filter" at bounding box center [405, 574] width 10 height 10
click at [414, 475] on div "Proposal Sending Stats an hour ago By manager By Freelancer Name Proposals Repl…" at bounding box center [783, 292] width 1535 height 385
click at [549, 487] on div "Proposals an hour ago" at bounding box center [400, 513] width 707 height 54
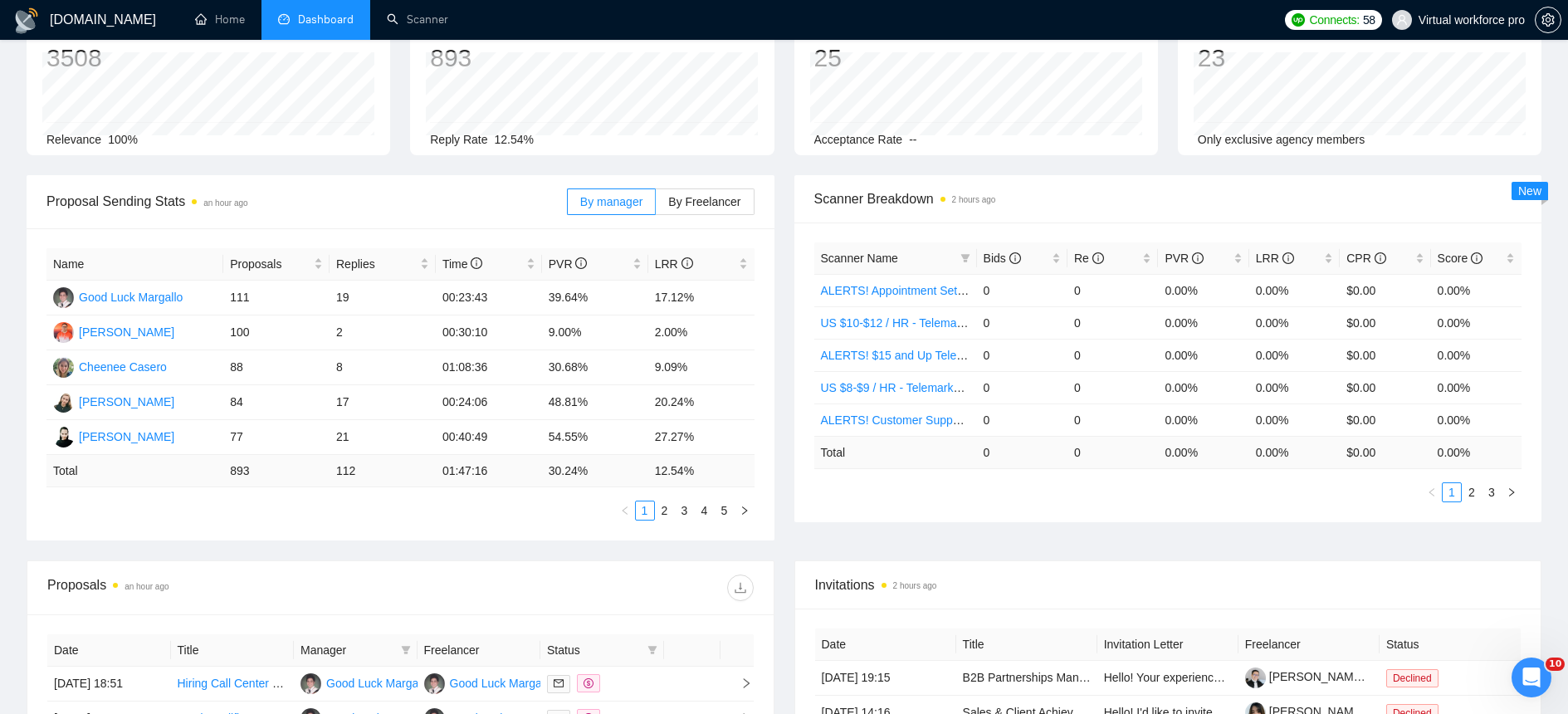
scroll to position [114, 0]
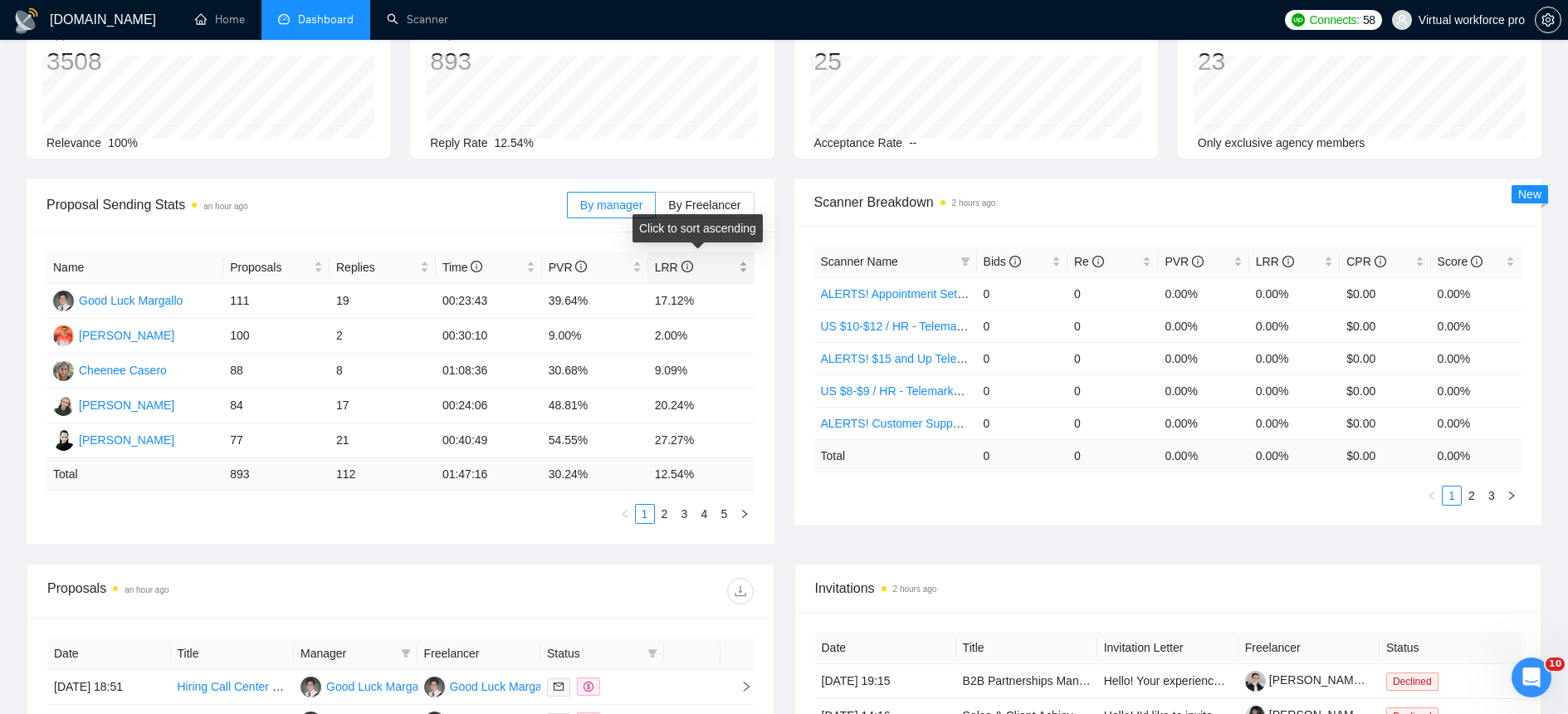
click at [747, 267] on div "LRR" at bounding box center [701, 267] width 93 height 18
click at [551, 552] on div "Proposal Sending Stats an hour ago By manager By Freelancer Name Proposals Repl…" at bounding box center [783, 371] width 1535 height 385
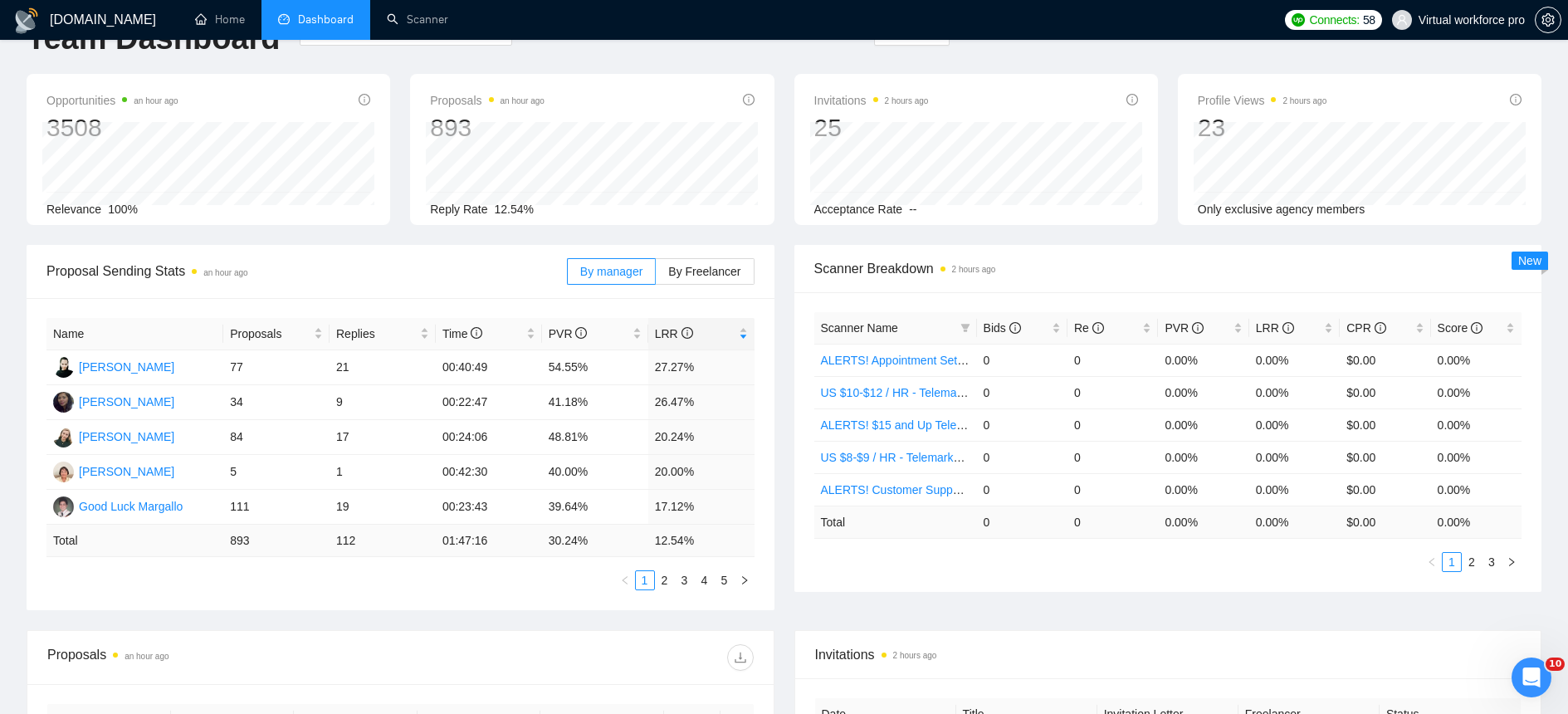
scroll to position [54, 0]
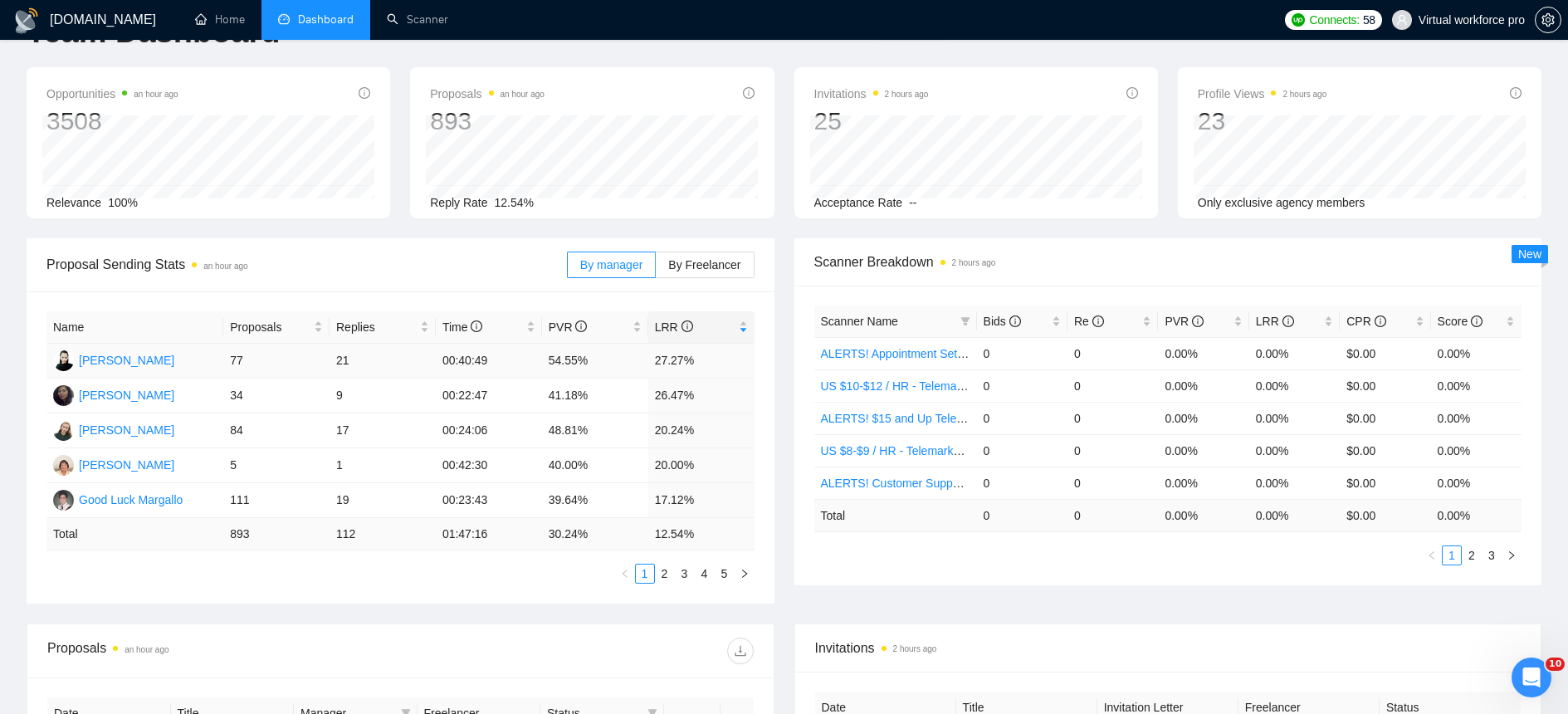
drag, startPoint x: 721, startPoint y: 362, endPoint x: 216, endPoint y: 357, distance: 505.0
click at [216, 357] on tr "[PERSON_NAME] 77 21 00:40:49 54.55% 27.27%" at bounding box center [401, 360] width 708 height 34
click at [425, 261] on span "Proposal Sending Stats an hour ago" at bounding box center [307, 265] width 520 height 21
drag, startPoint x: 717, startPoint y: 363, endPoint x: 224, endPoint y: 356, distance: 493.0
click at [224, 356] on tr "[PERSON_NAME] 77 21 00:40:49 54.55% 27.27%" at bounding box center [401, 360] width 708 height 34
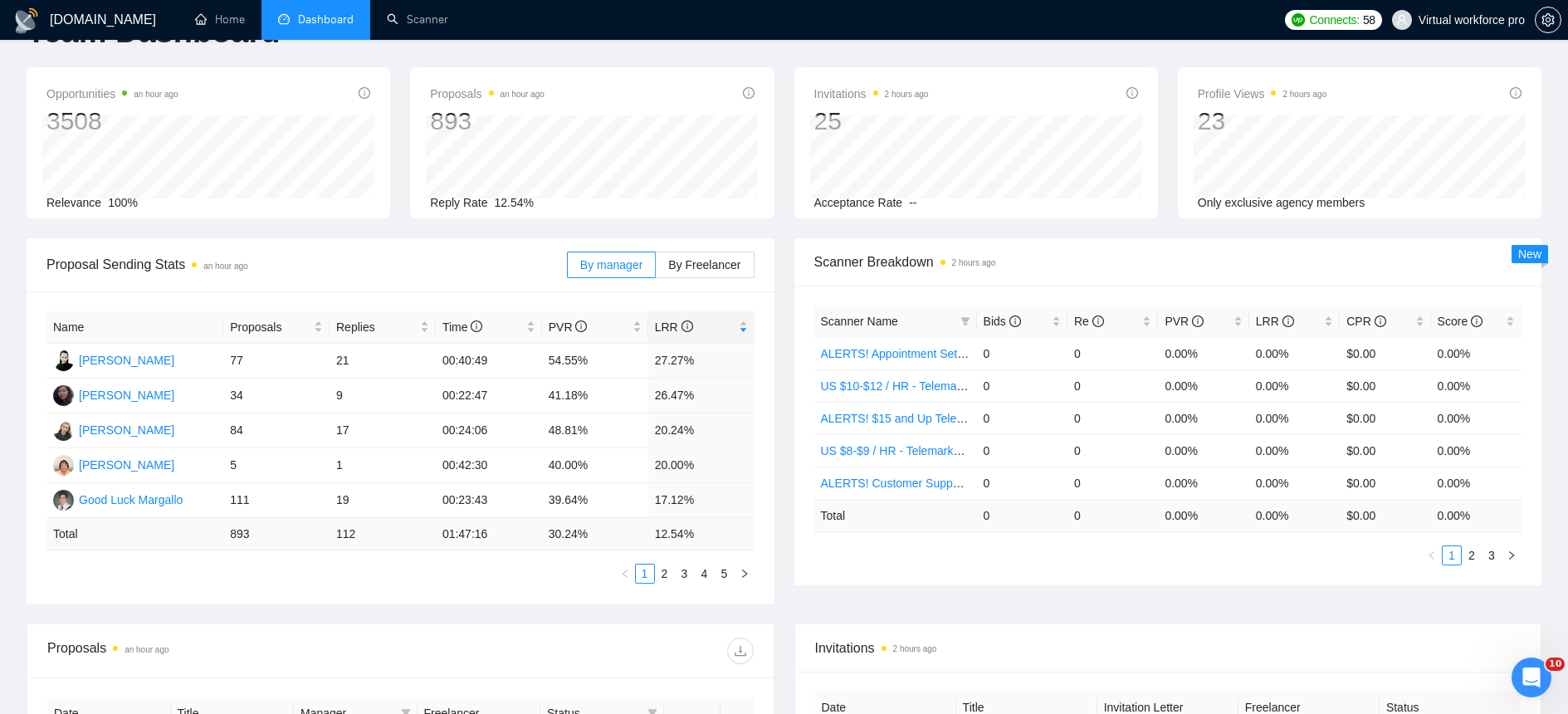
click at [570, 630] on div "Proposals an hour ago" at bounding box center [400, 651] width 707 height 54
click at [664, 577] on link "2" at bounding box center [664, 573] width 18 height 18
click at [644, 576] on link "1" at bounding box center [644, 573] width 18 height 18
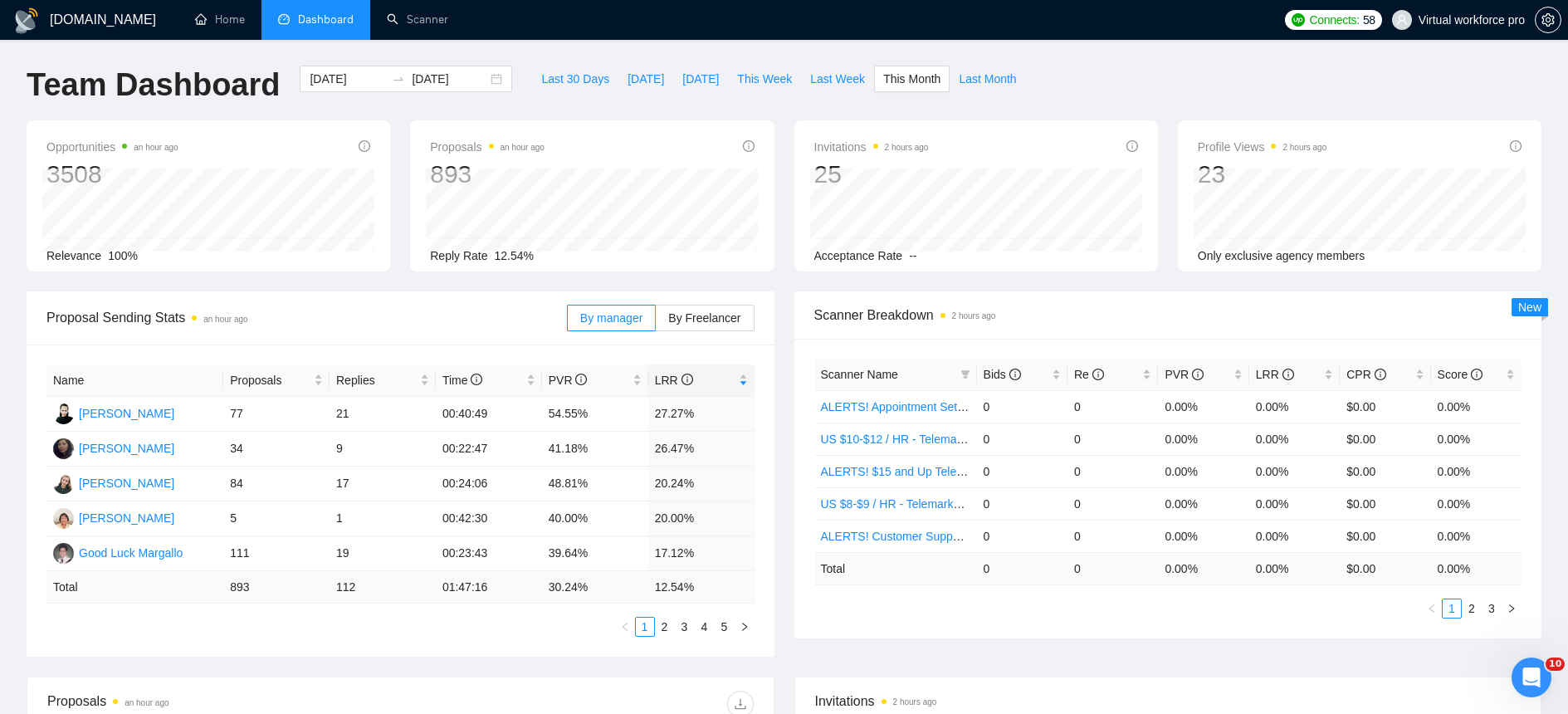
scroll to position [0, 0]
click at [464, 649] on div "Name Proposals Replies Time PVR LRR [PERSON_NAME] 77 21 00:40:49 54.55% 27.27% …" at bounding box center [401, 501] width 748 height 312
click at [670, 632] on link "2" at bounding box center [664, 627] width 18 height 18
click at [643, 631] on link "1" at bounding box center [644, 627] width 18 height 18
click at [555, 78] on span "Last 30 Days" at bounding box center [575, 79] width 68 height 18
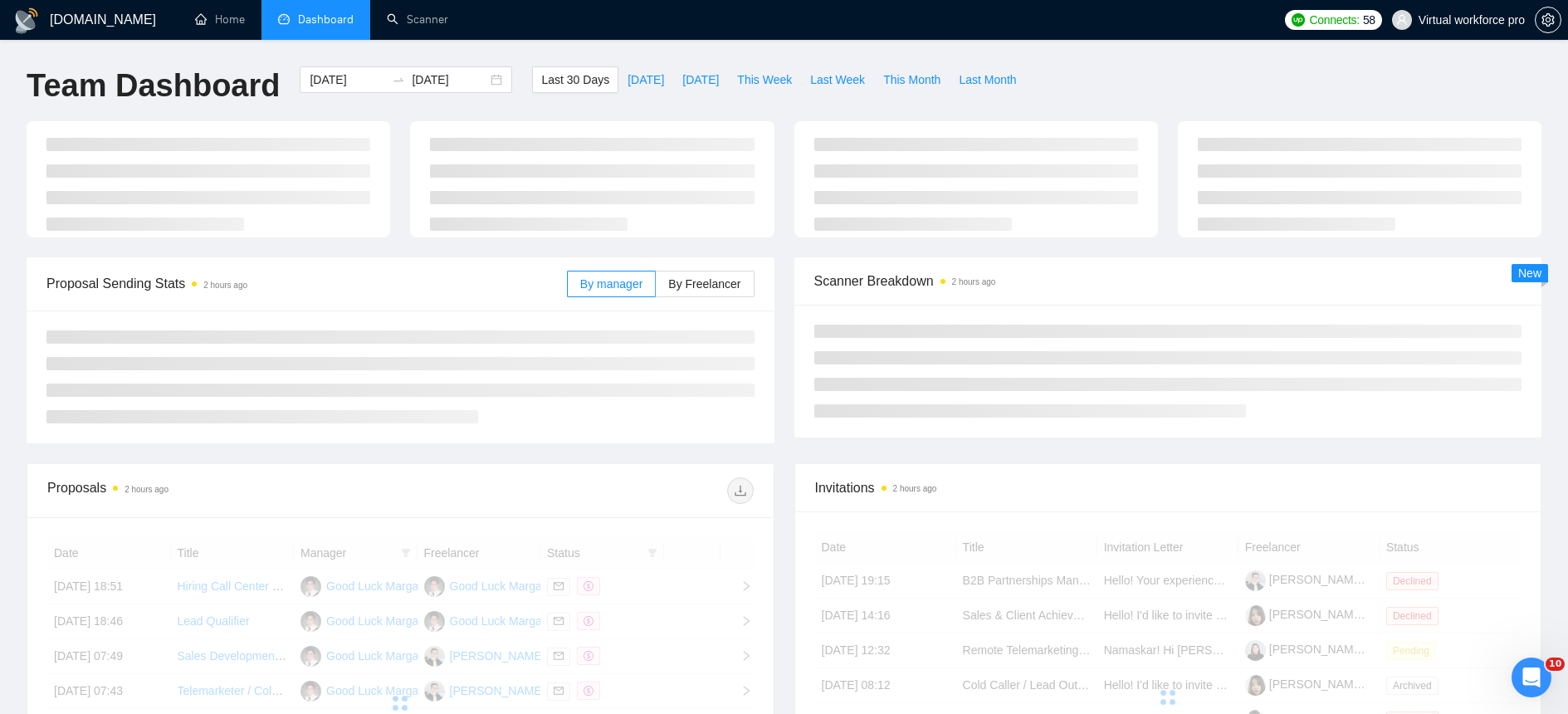
type input "[DATE]"
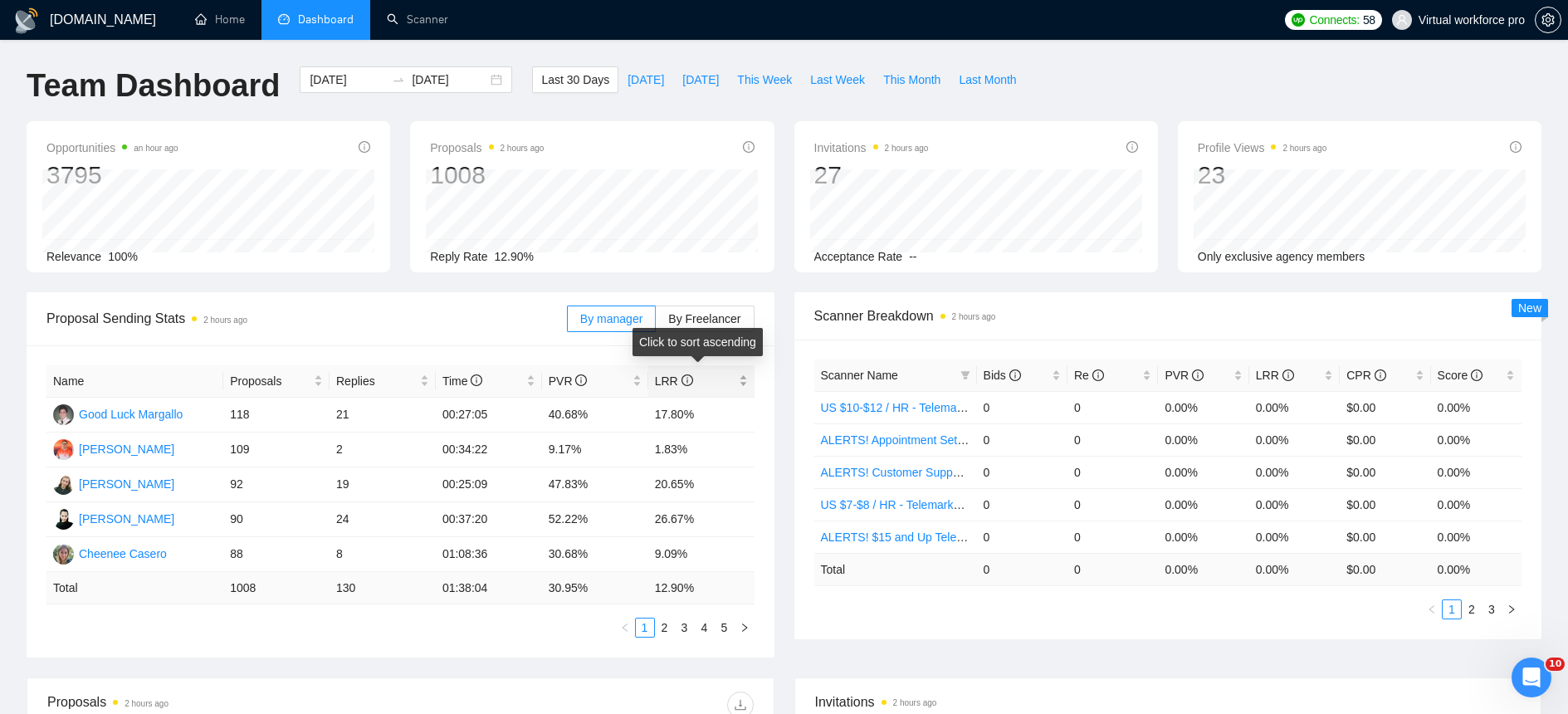
click at [746, 381] on div "LRR" at bounding box center [701, 380] width 93 height 18
drag, startPoint x: 355, startPoint y: 403, endPoint x: 314, endPoint y: 406, distance: 41.1
click at [314, 406] on tr "[PERSON_NAME] 90 24 00:37:20 52.22% 26.67%" at bounding box center [401, 415] width 708 height 34
click at [664, 626] on link "2" at bounding box center [664, 627] width 18 height 18
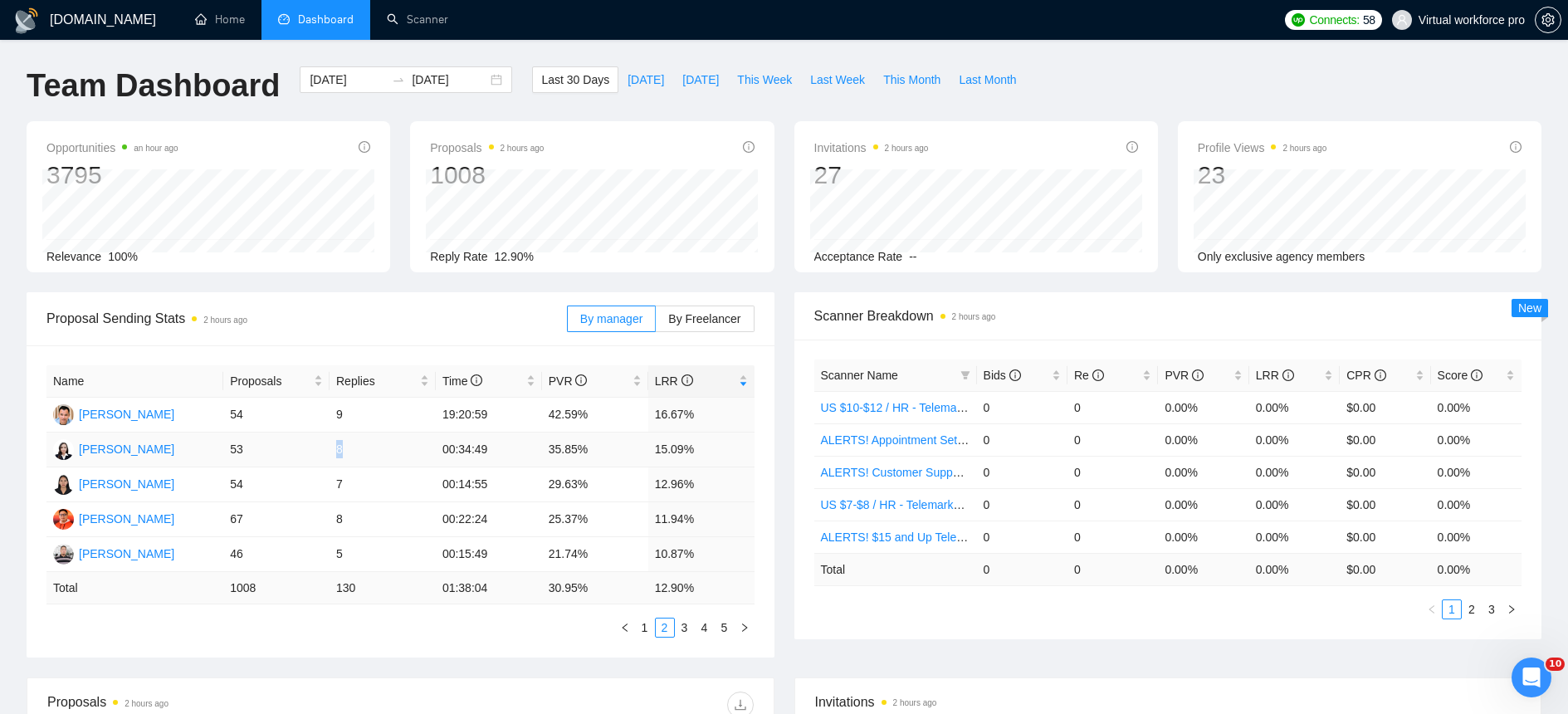
drag, startPoint x: 353, startPoint y: 450, endPoint x: 326, endPoint y: 450, distance: 27.0
click at [326, 450] on tr "[PERSON_NAME] 53 8 00:34:49 35.85% 15.09%" at bounding box center [401, 449] width 708 height 34
click at [688, 629] on link "3" at bounding box center [685, 627] width 18 height 18
click at [700, 631] on link "4" at bounding box center [704, 627] width 18 height 18
drag, startPoint x: 727, startPoint y: 634, endPoint x: 716, endPoint y: 641, distance: 13.0
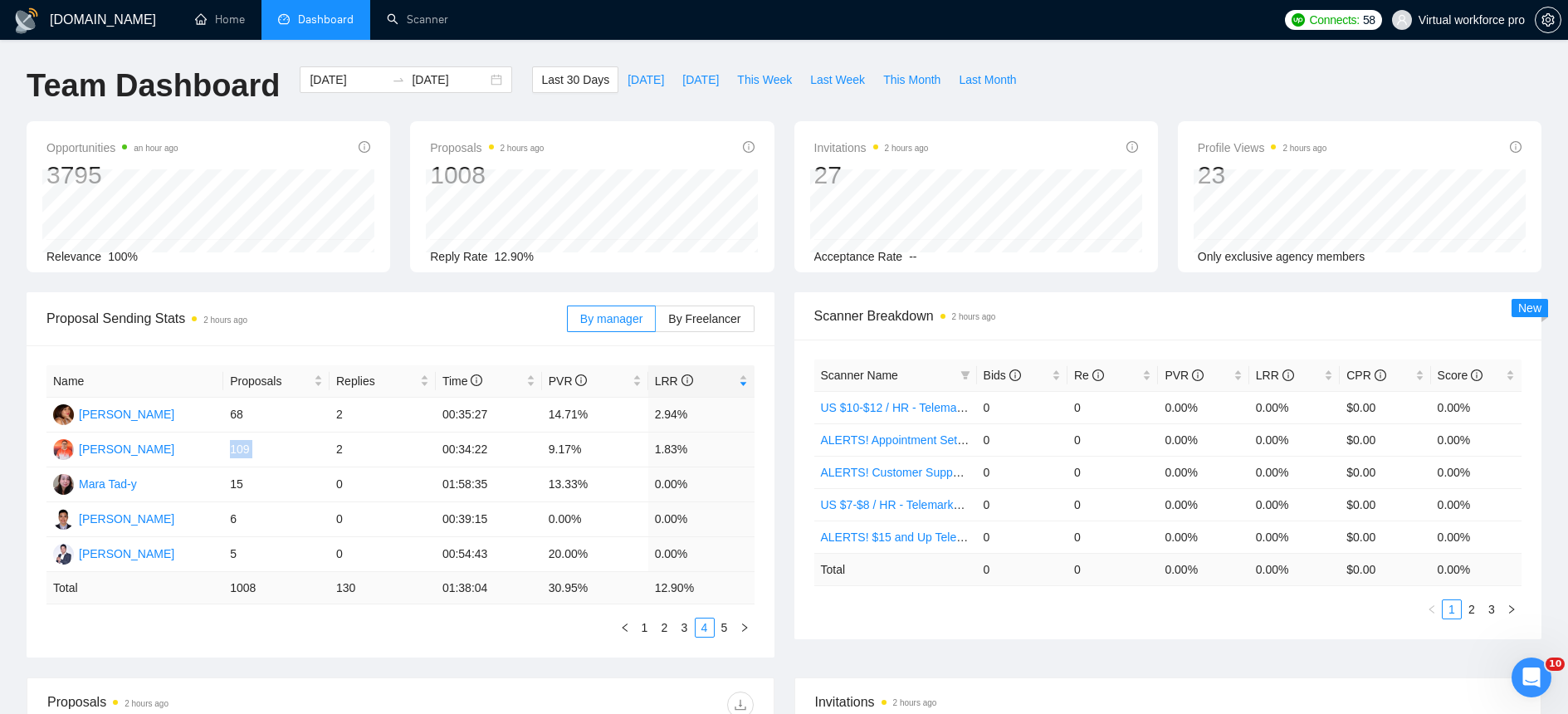
click at [727, 634] on link "5" at bounding box center [724, 627] width 18 height 18
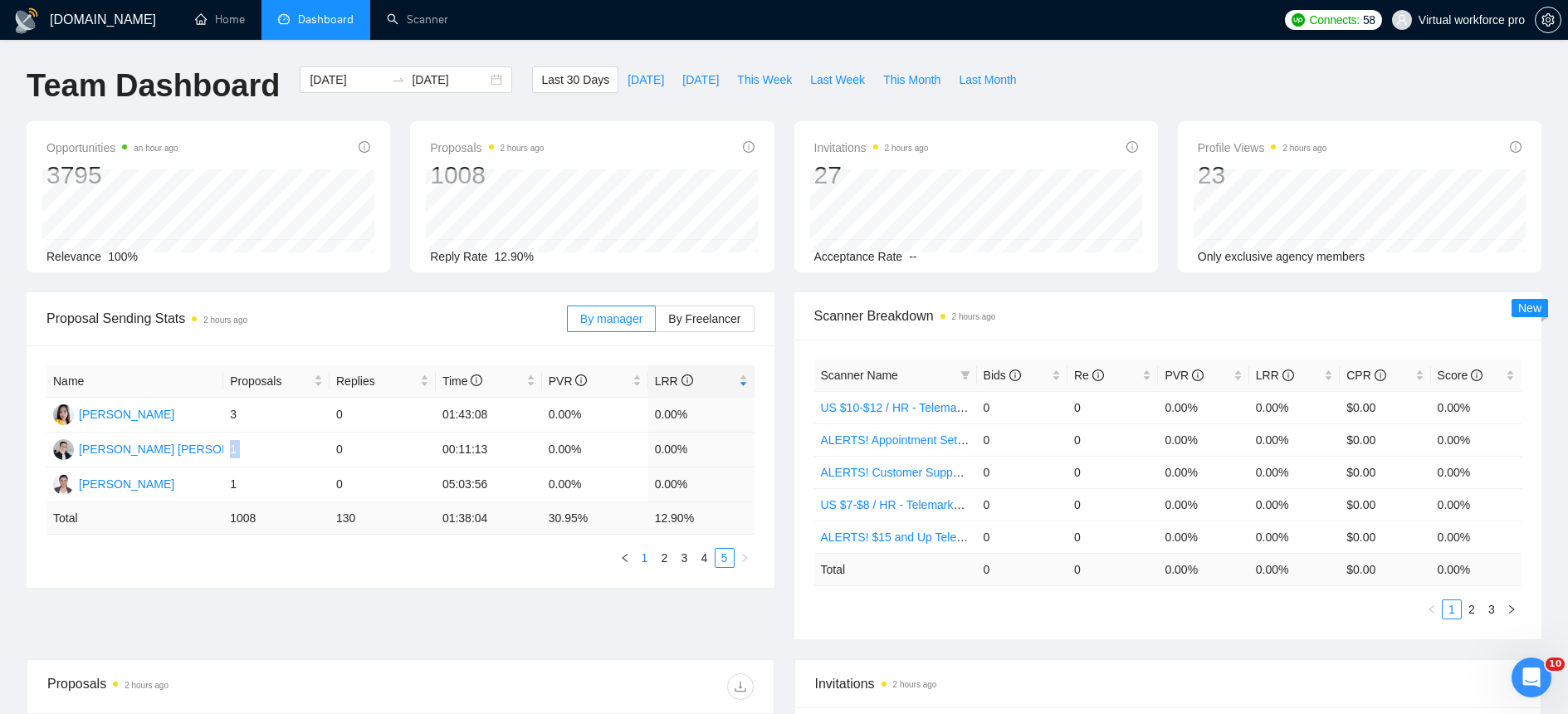
click at [647, 561] on link "1" at bounding box center [644, 557] width 18 height 18
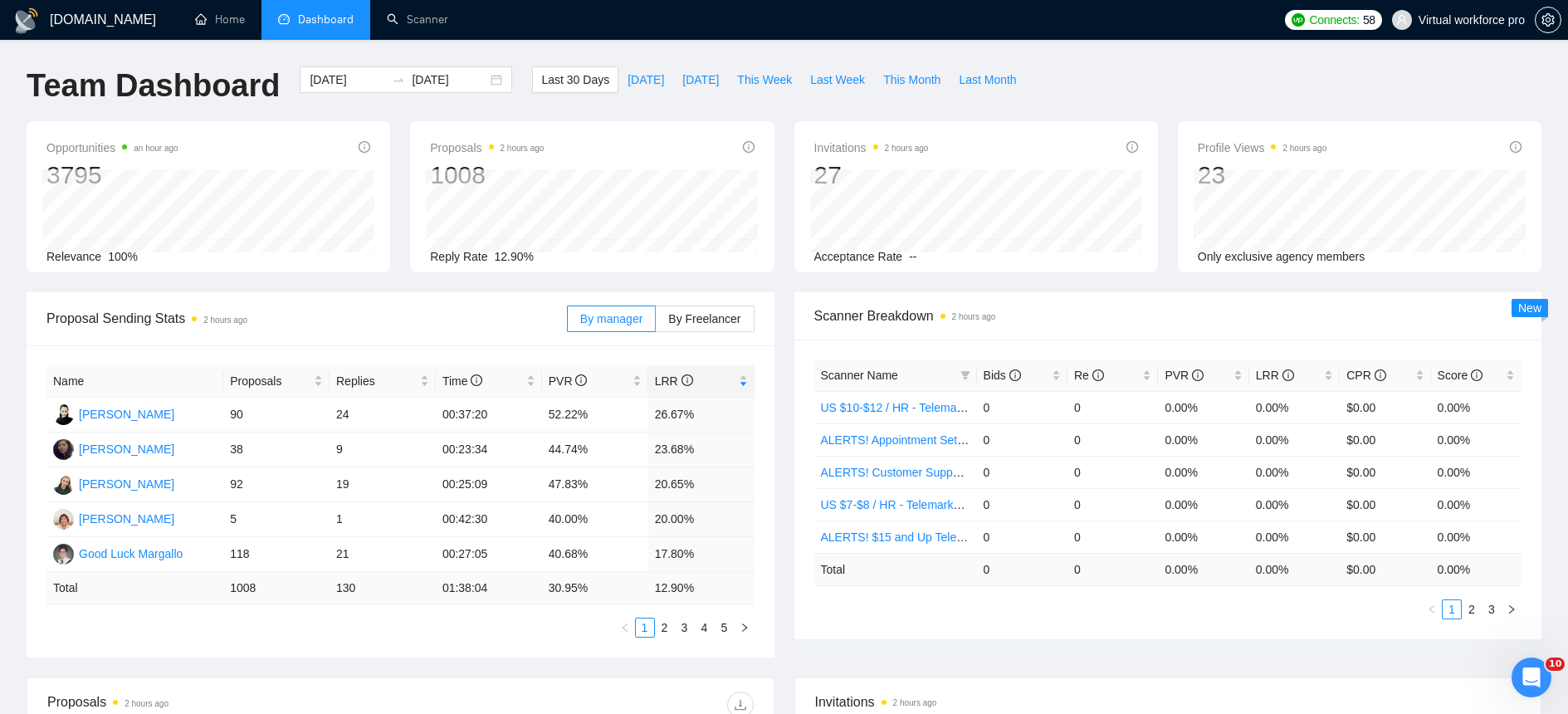
click at [466, 645] on div "Name Proposals Replies Time PVR LRR [PERSON_NAME] 90 24 00:37:20 52.22% 26.67% …" at bounding box center [401, 501] width 748 height 312
click at [659, 631] on link "2" at bounding box center [664, 627] width 18 height 18
